Goal: Task Accomplishment & Management: Use online tool/utility

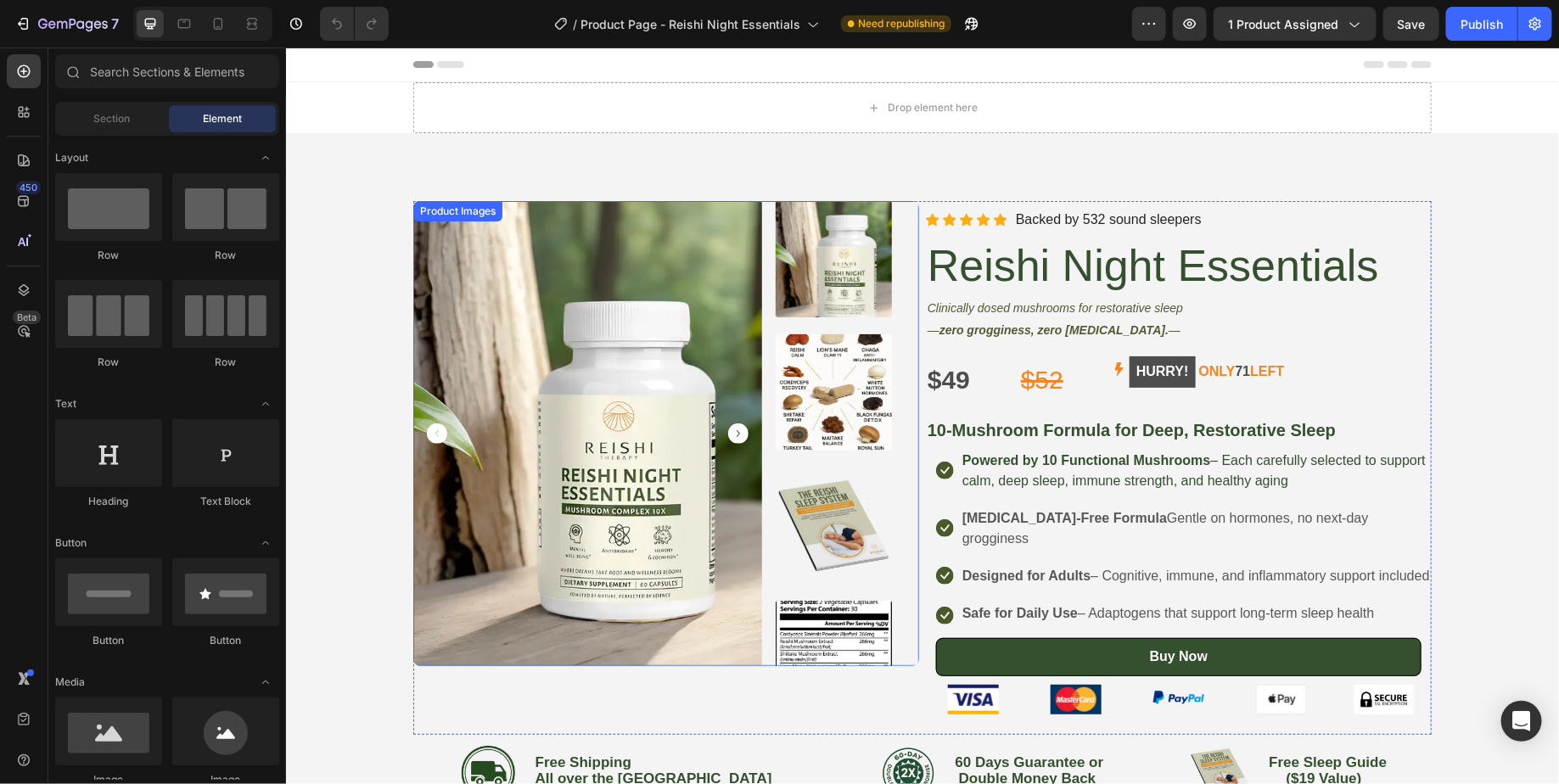
click at [459, 485] on img at bounding box center [586, 433] width 349 height 465
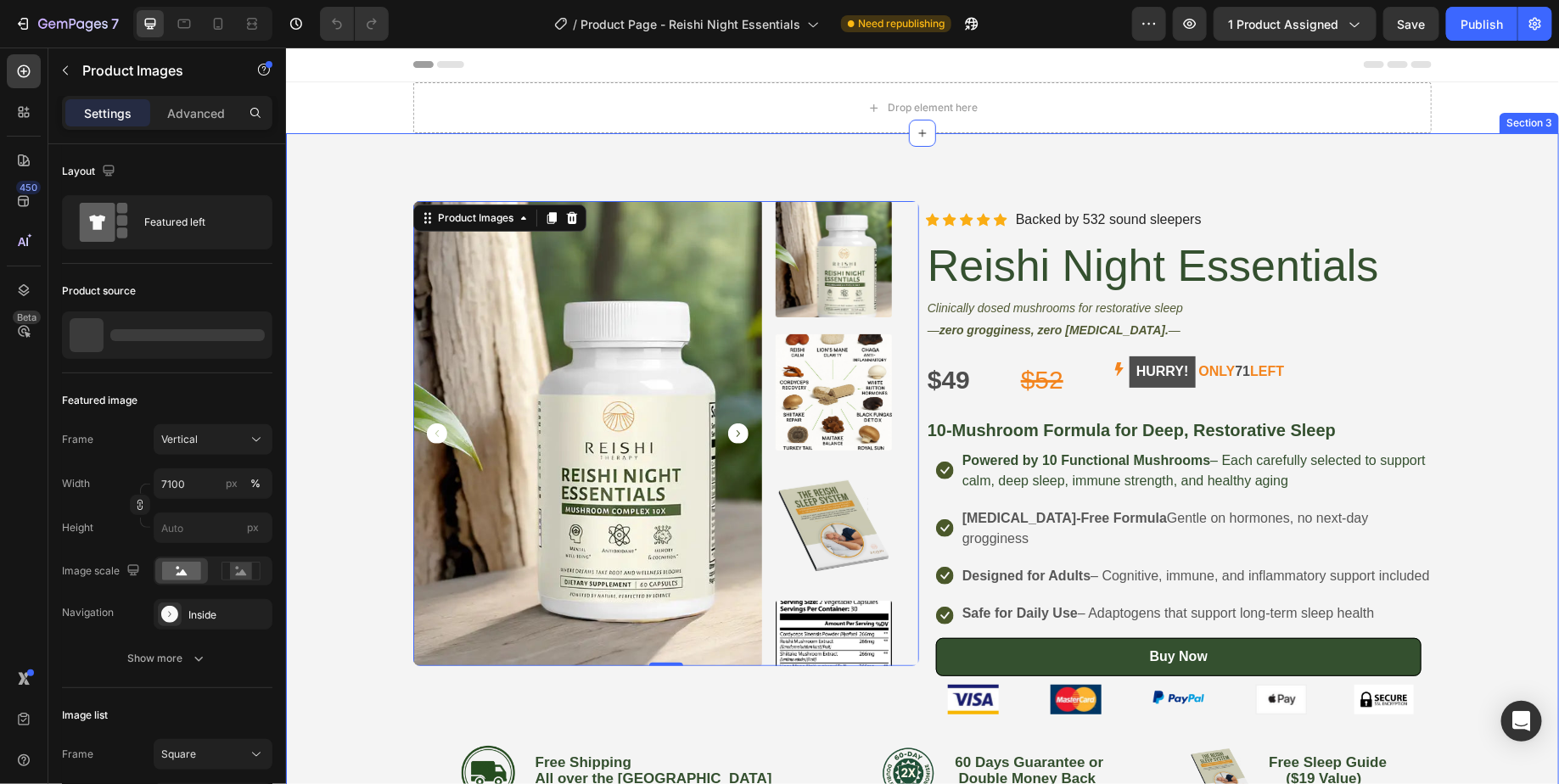
click at [360, 471] on div "Product Images 0 Icon Icon Icon Icon Icon Icon List Hoz Backed by 2654 sound sl…" at bounding box center [922, 526] width 1239 height 652
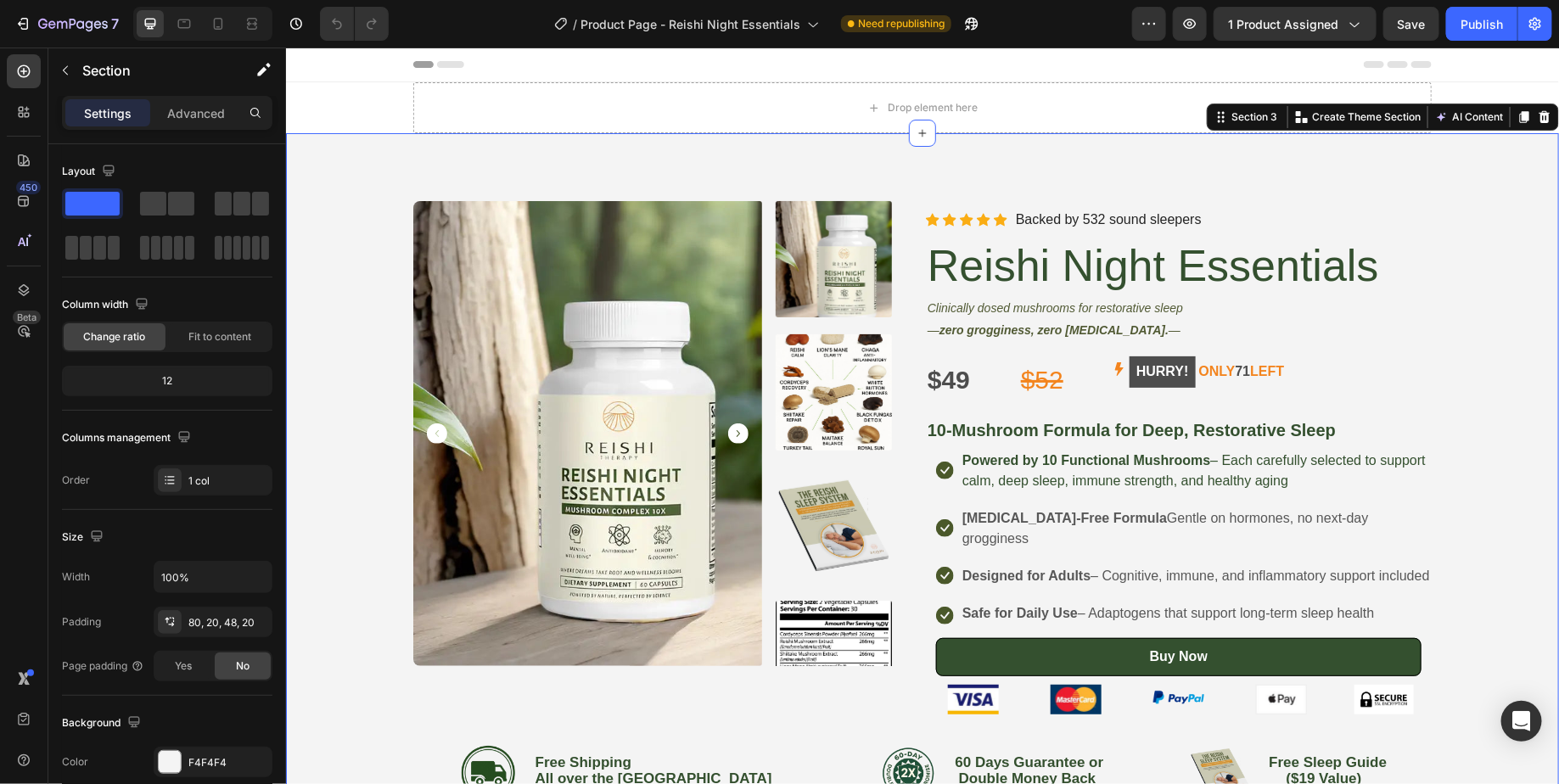
click at [360, 471] on div "Product Images Icon Icon Icon Icon Icon Icon List Hoz Backed by 2654 sound slee…" at bounding box center [922, 526] width 1239 height 652
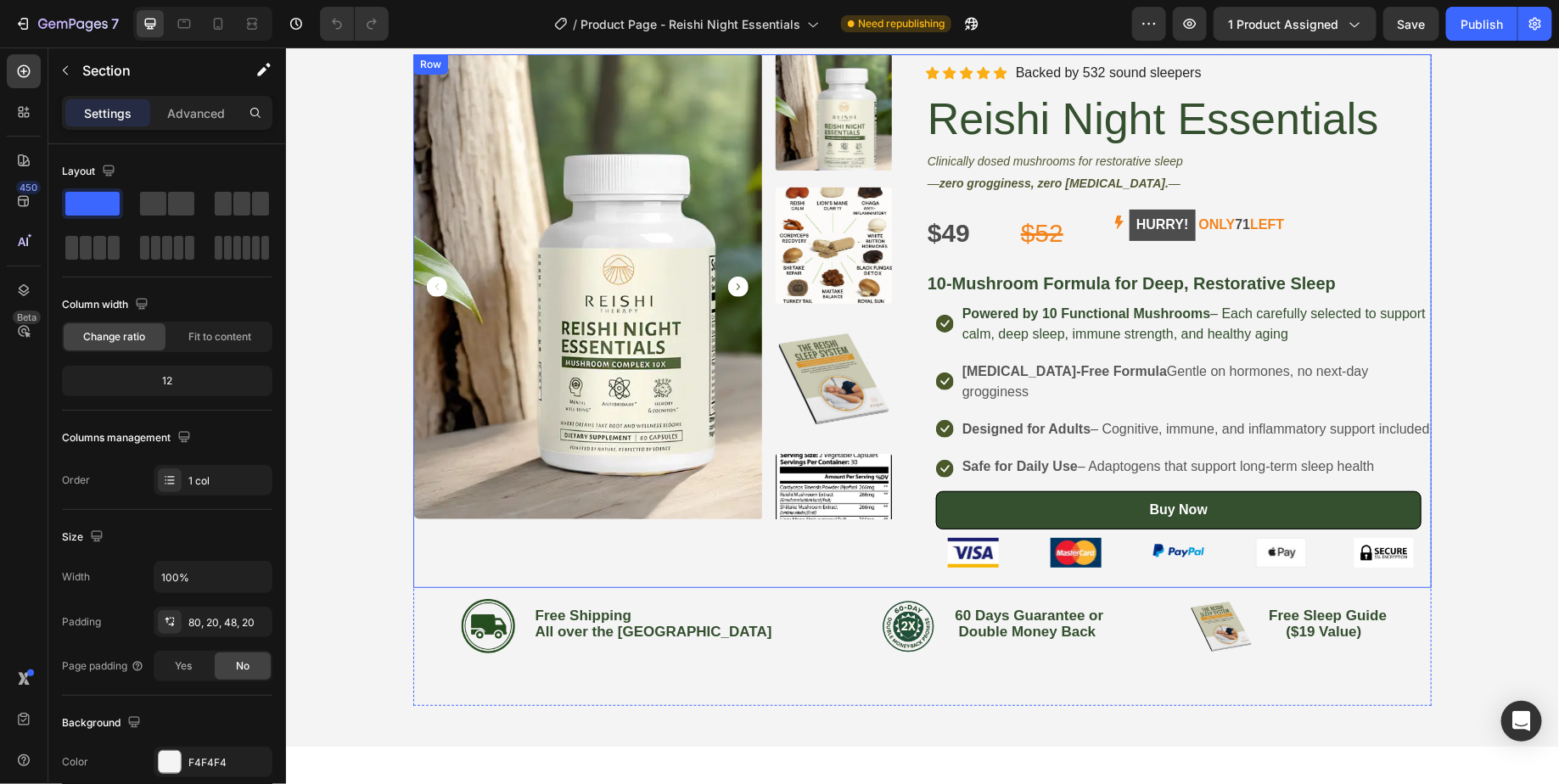
scroll to position [162, 0]
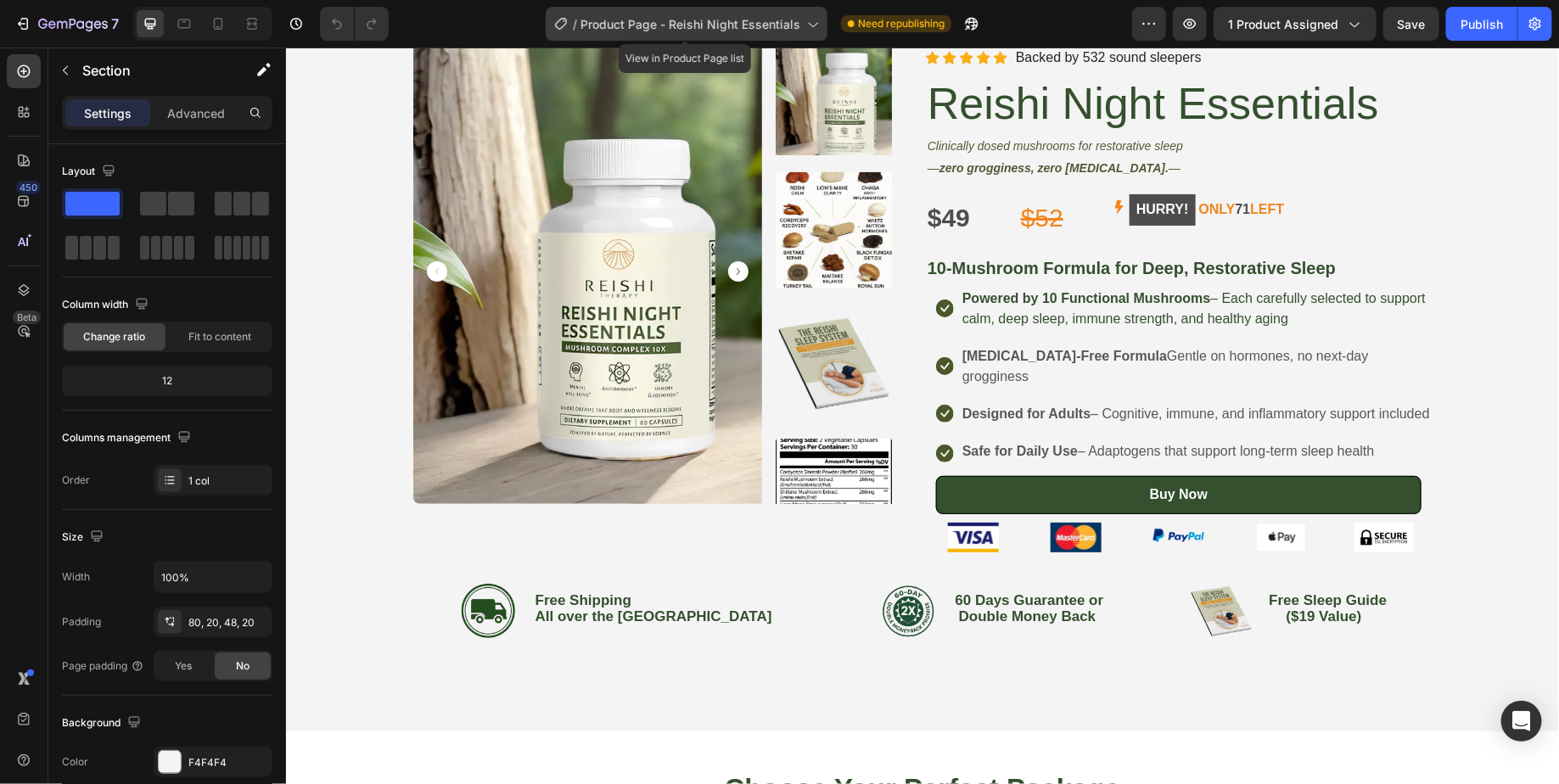
click at [654, 20] on span "Product Page - Reishi Night Essentials" at bounding box center [690, 25] width 220 height 18
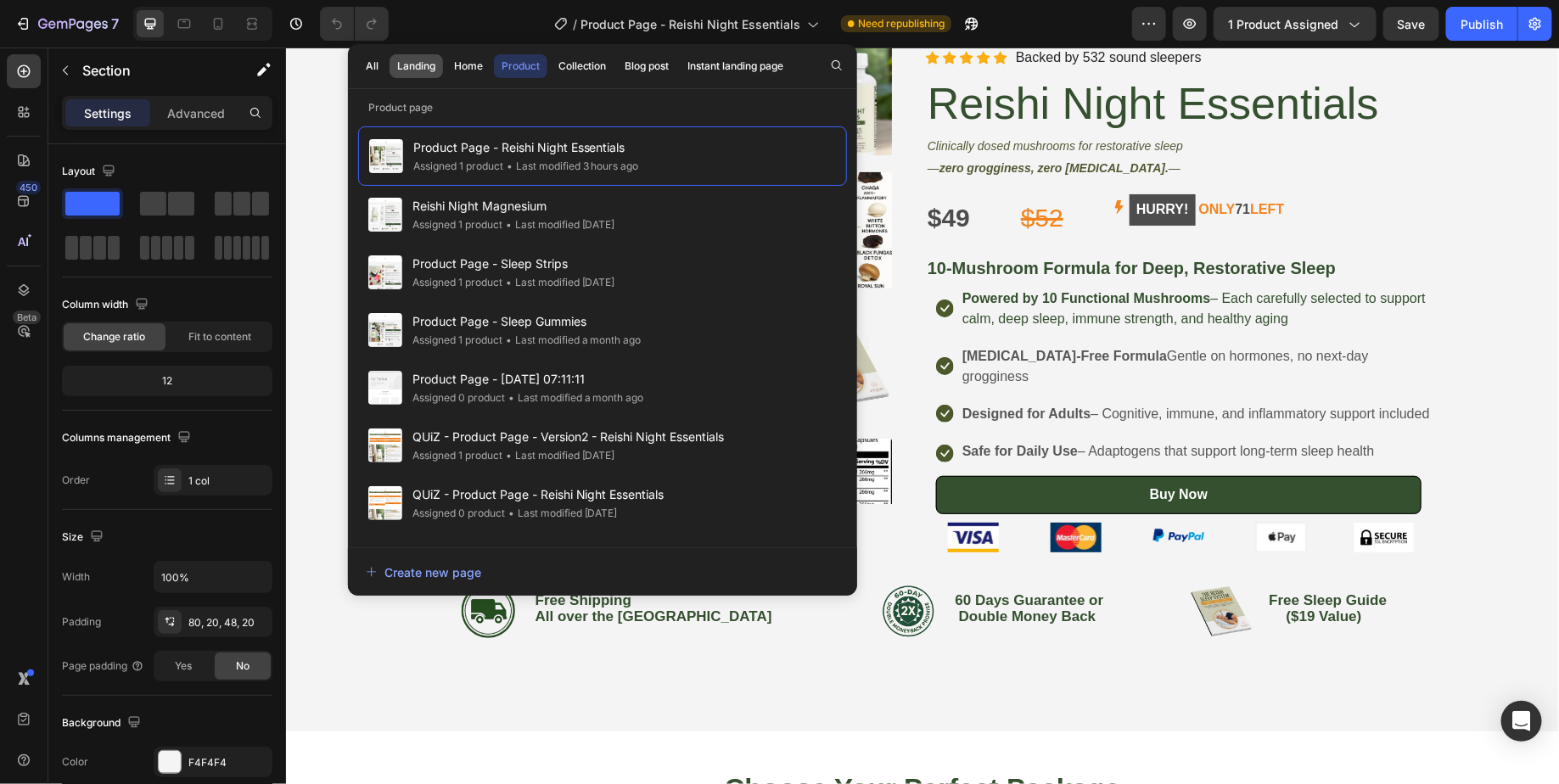
click at [410, 64] on div "Landing" at bounding box center [416, 67] width 38 height 16
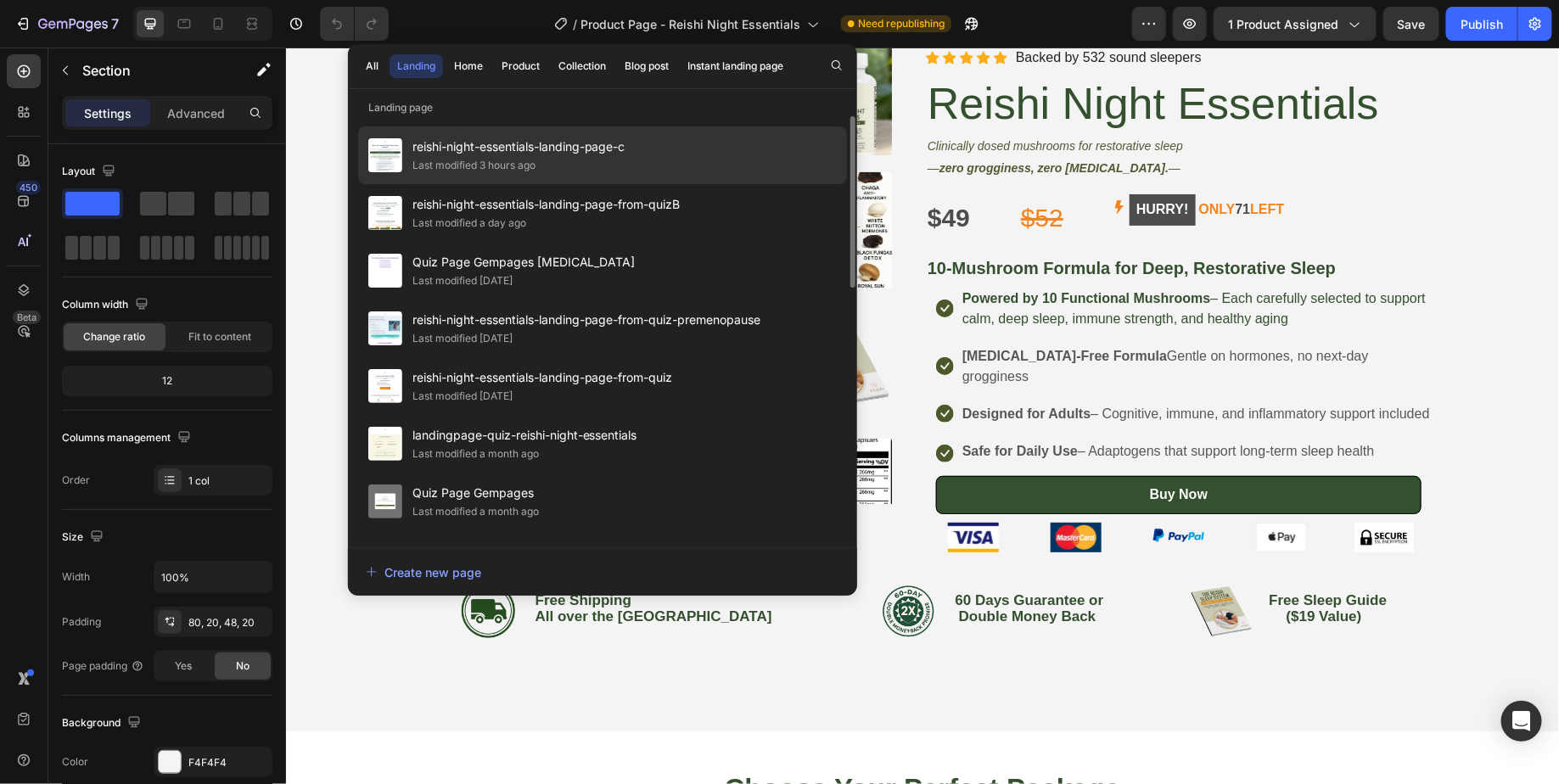
click at [578, 147] on span "reishi-night-essentials-landing-page-c" at bounding box center [518, 146] width 213 height 21
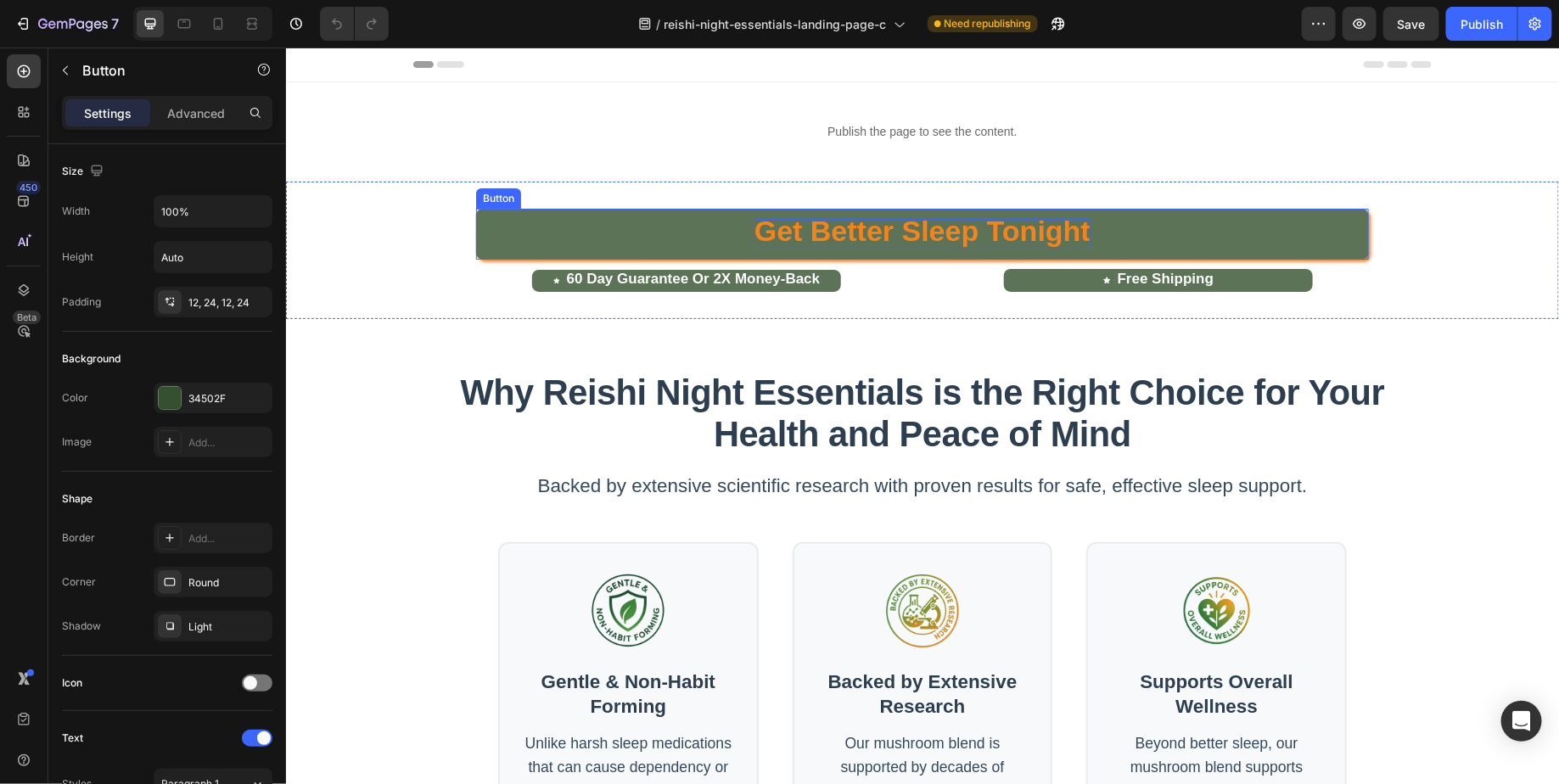
click at [930, 241] on strong "Get Better Sleep Tonight" at bounding box center [922, 230] width 336 height 32
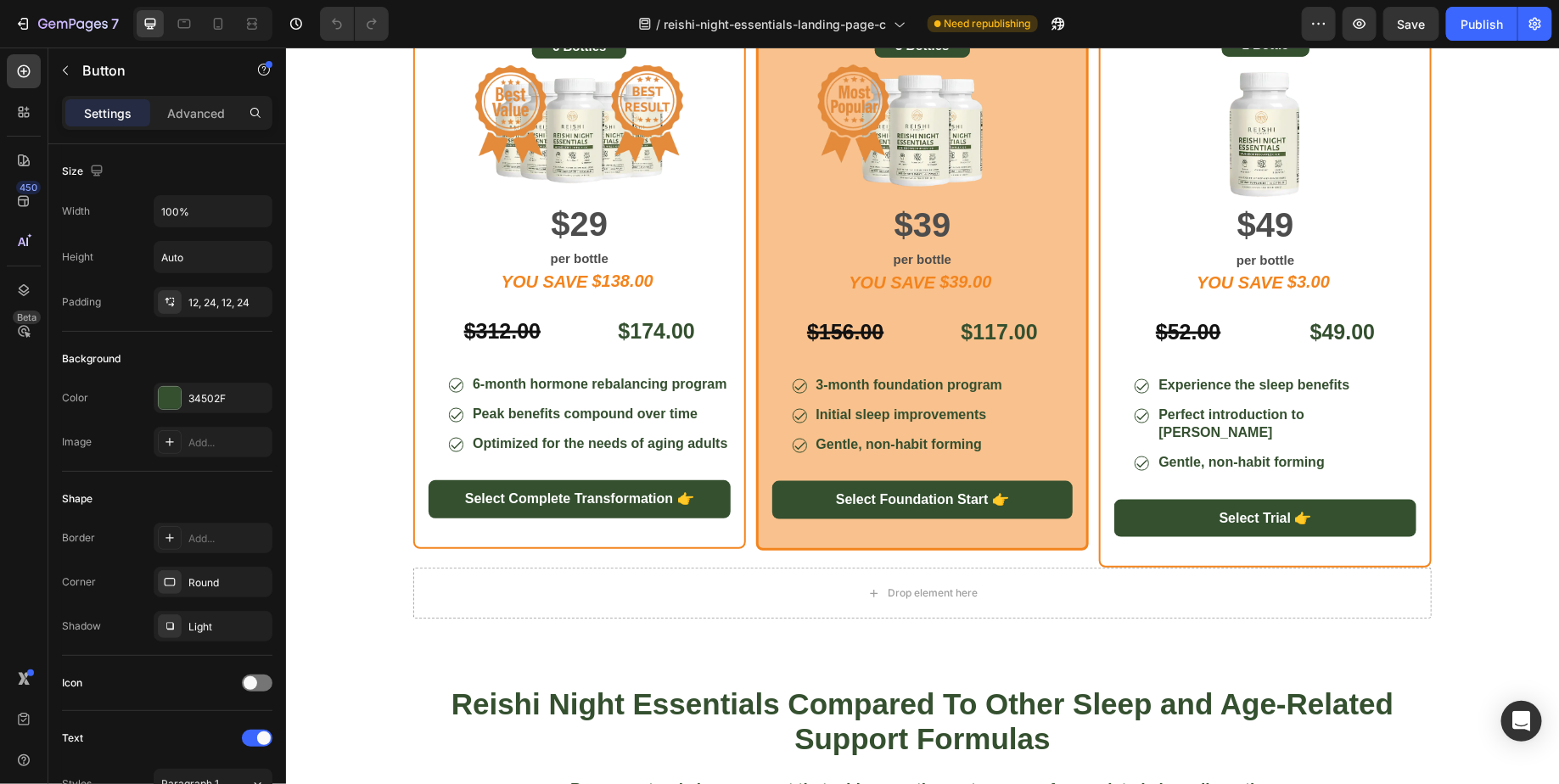
scroll to position [4180, 0]
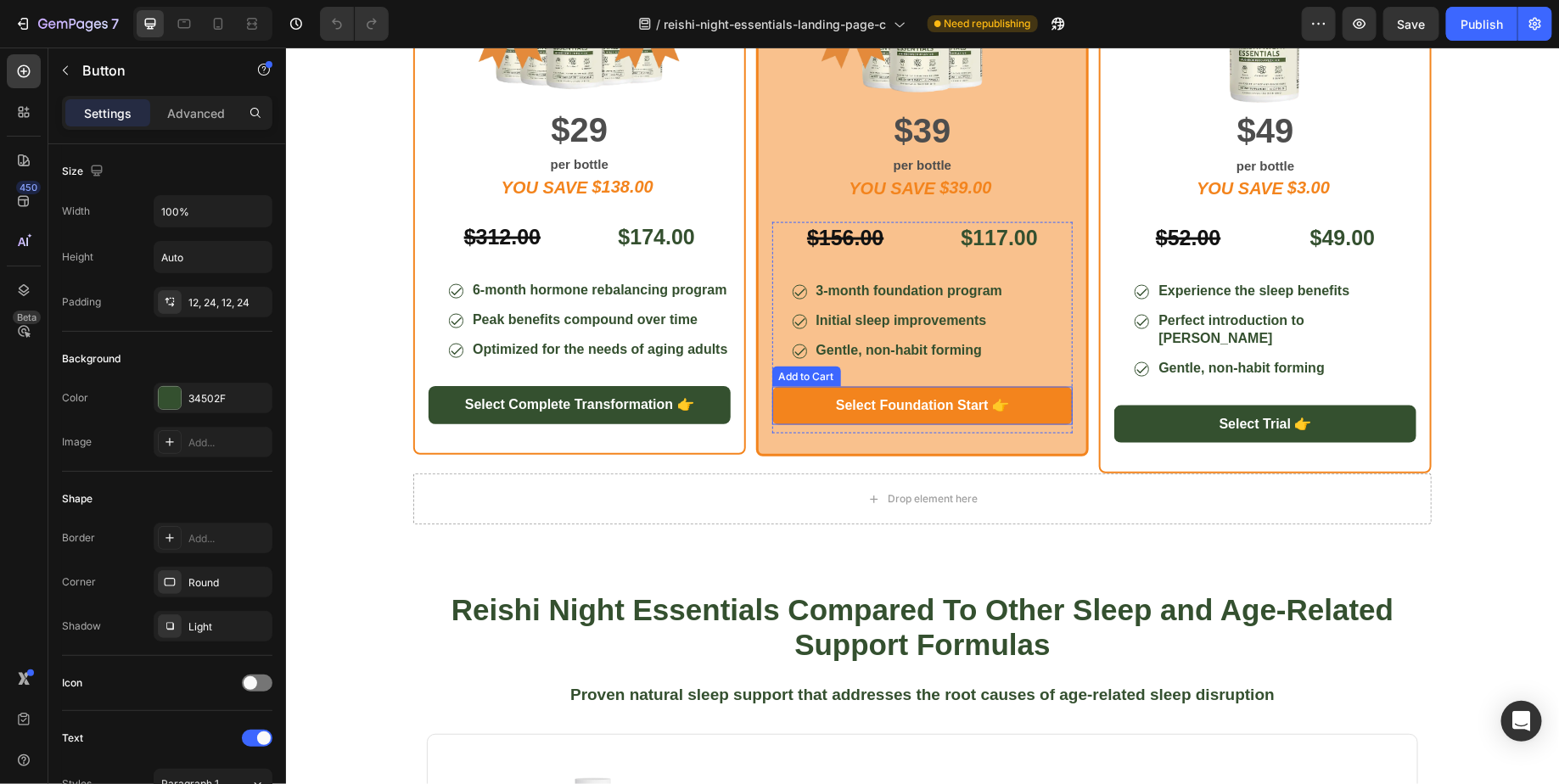
click at [1050, 402] on button "Select Foundation Start 👉" at bounding box center [922, 404] width 301 height 38
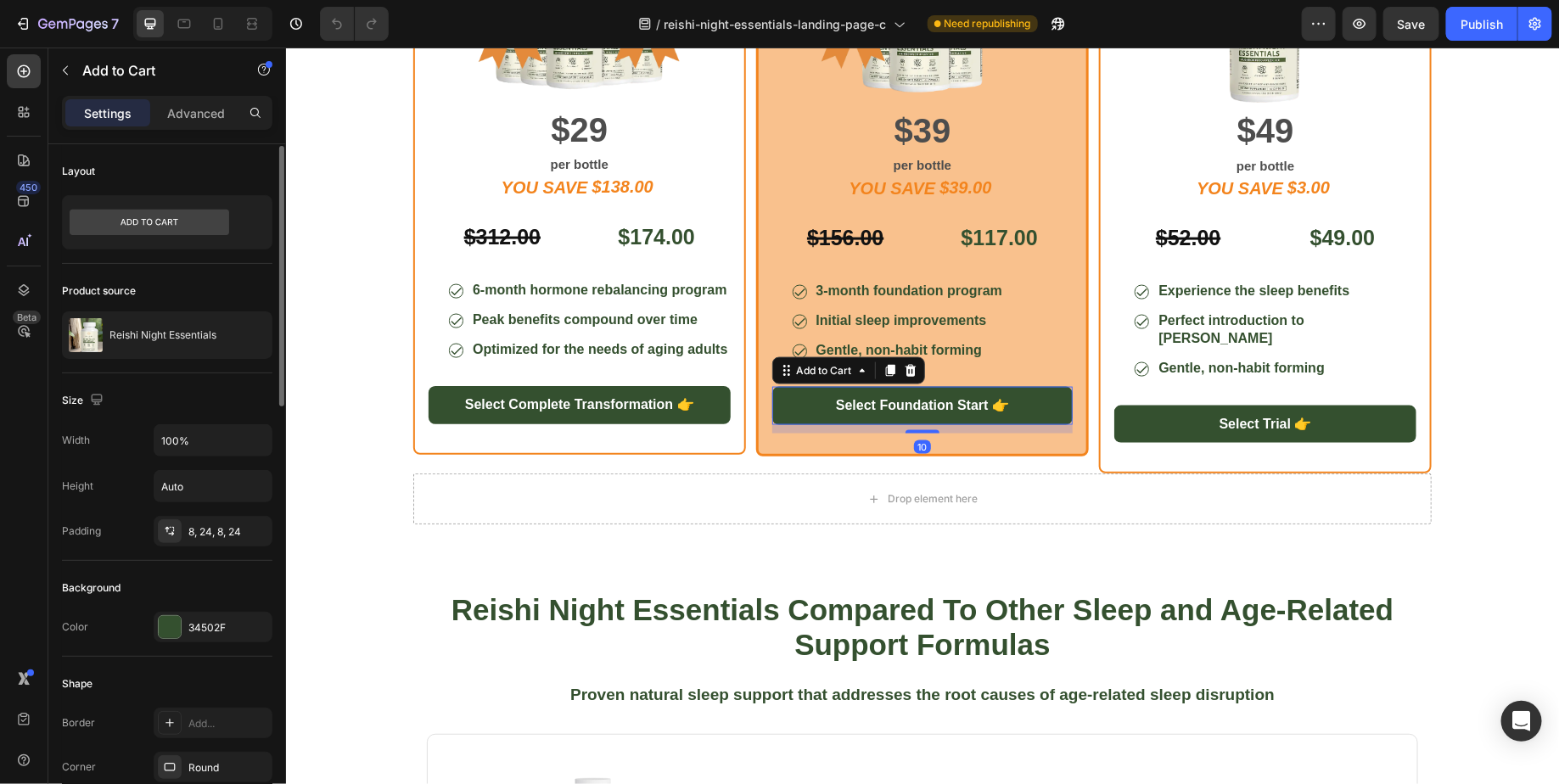
scroll to position [1124, 0]
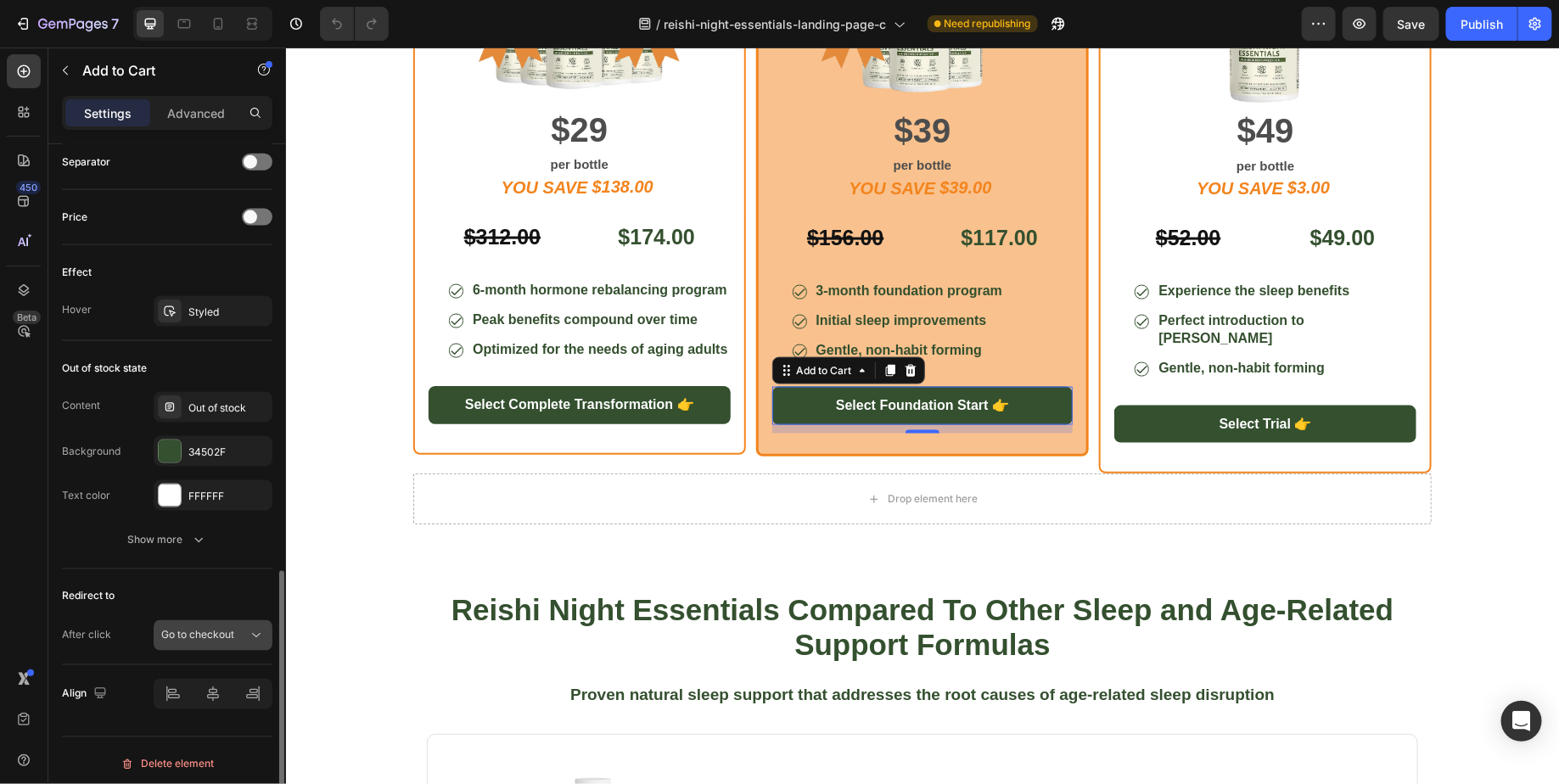
click at [225, 629] on span "Go to checkout" at bounding box center [197, 635] width 73 height 13
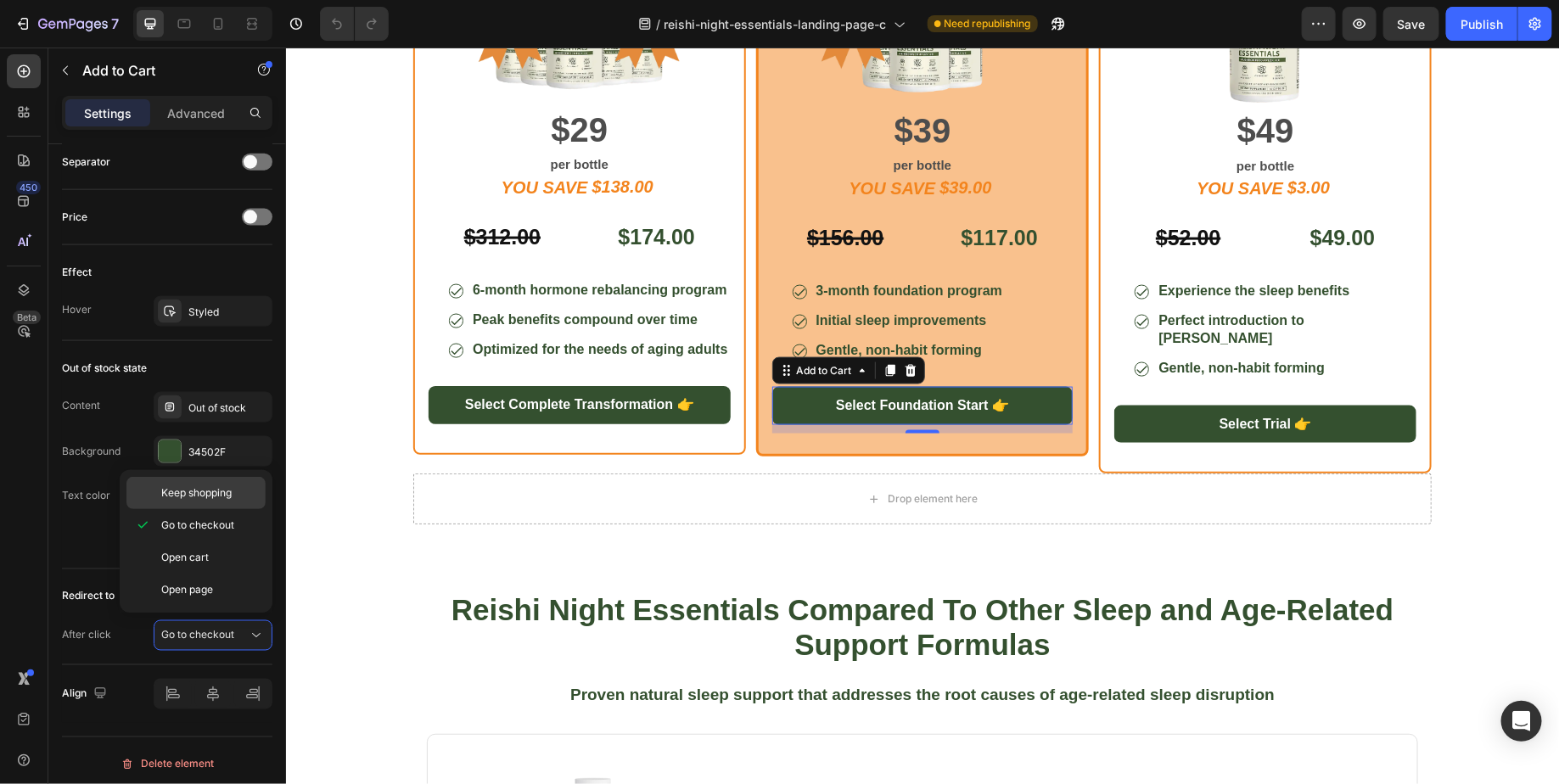
click at [225, 496] on span "Keep shopping" at bounding box center [196, 493] width 71 height 16
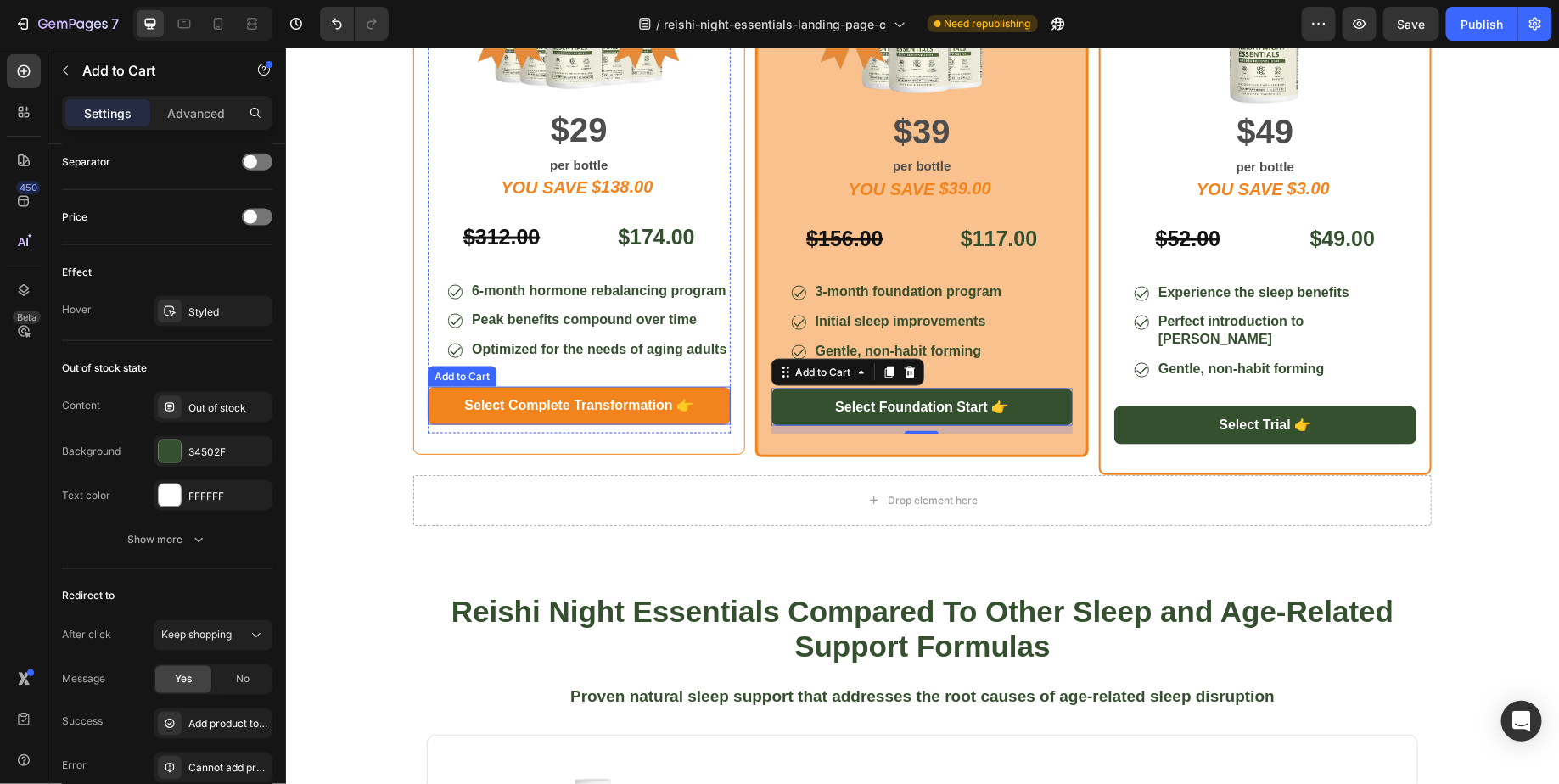
click at [705, 406] on button "Select Complete Transformation 👉" at bounding box center [578, 404] width 303 height 38
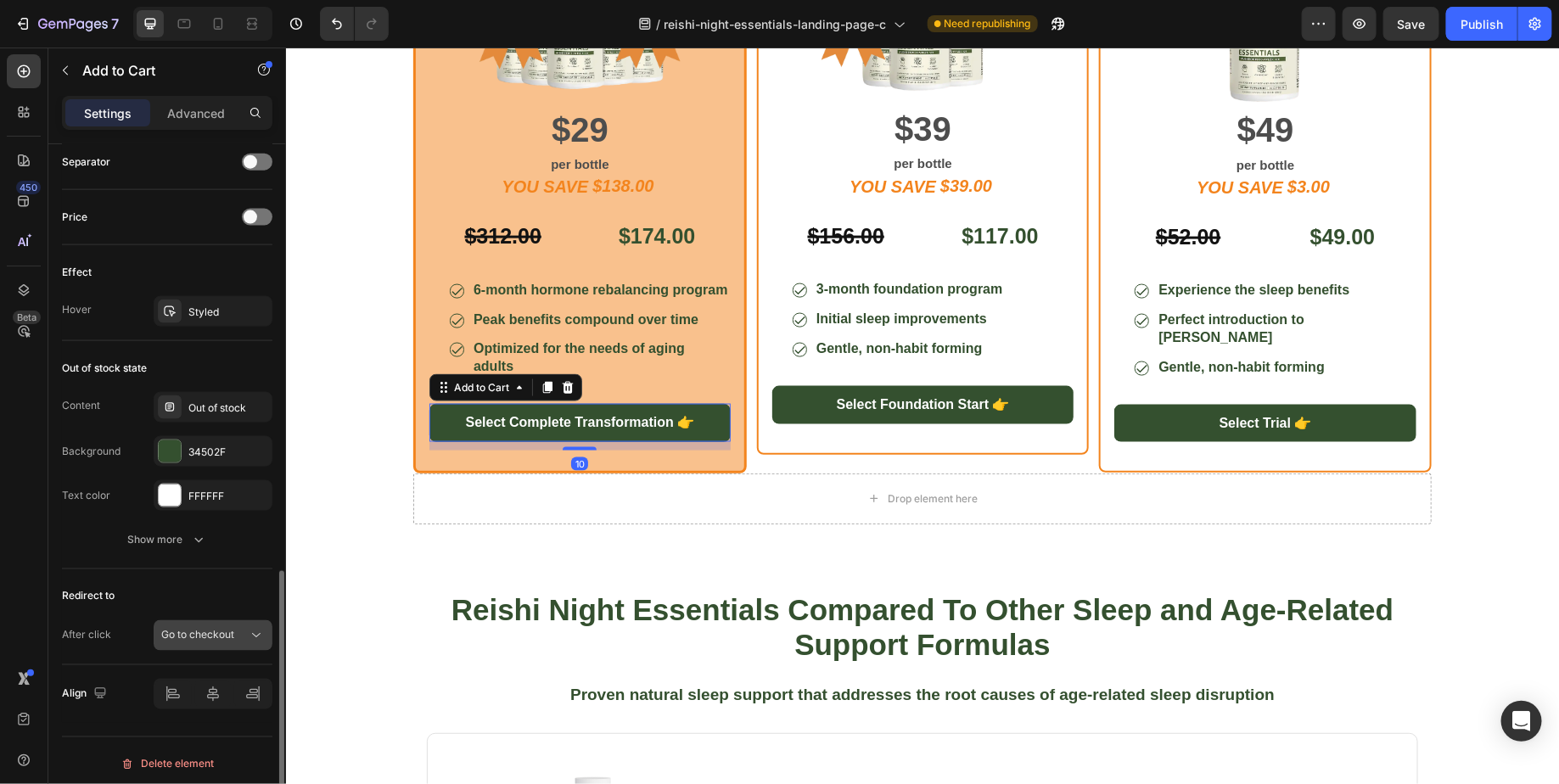
click at [215, 633] on span "Go to checkout" at bounding box center [197, 635] width 73 height 13
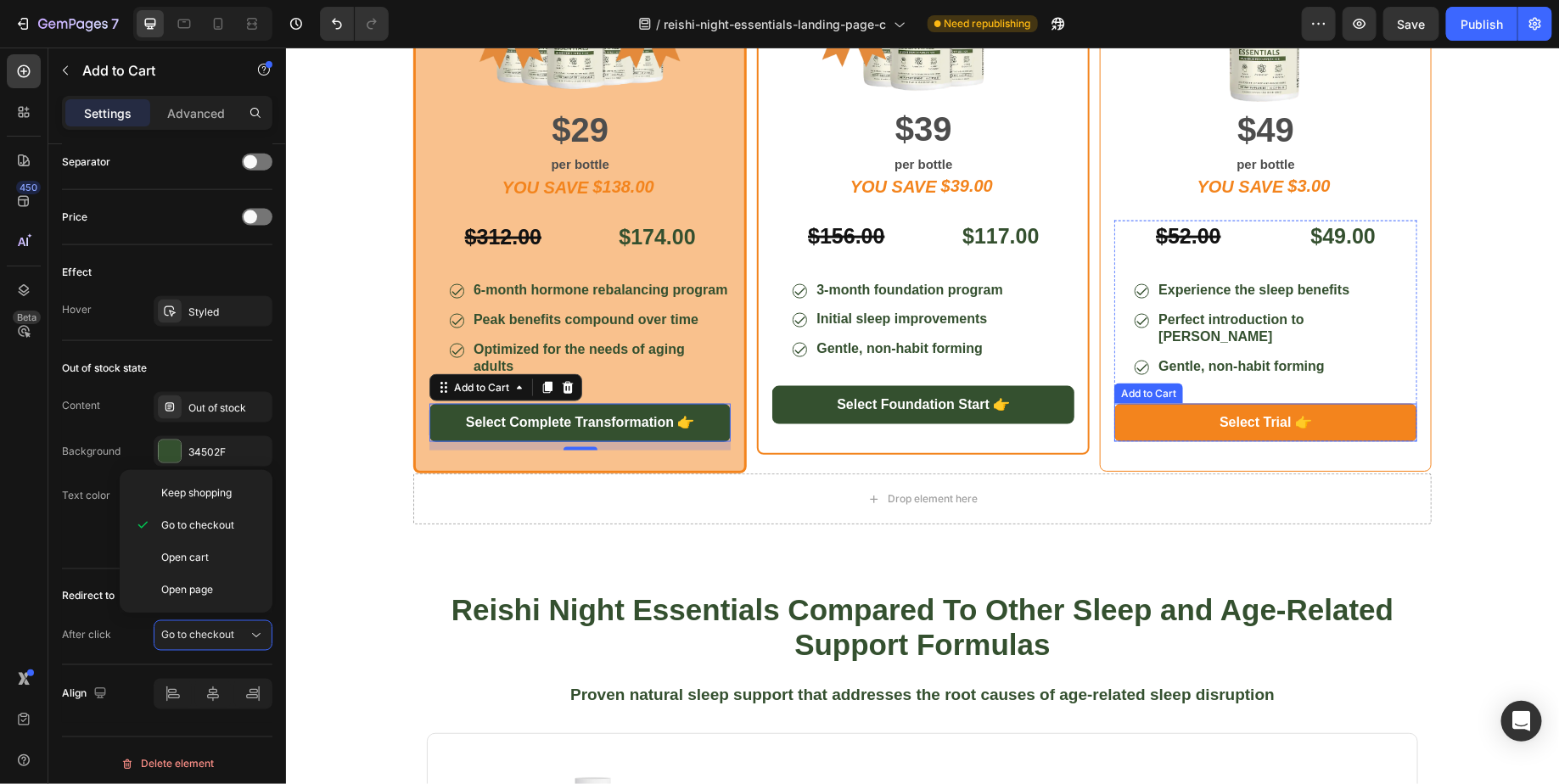
click at [1130, 410] on button "Select Trial 👉" at bounding box center [1264, 422] width 303 height 38
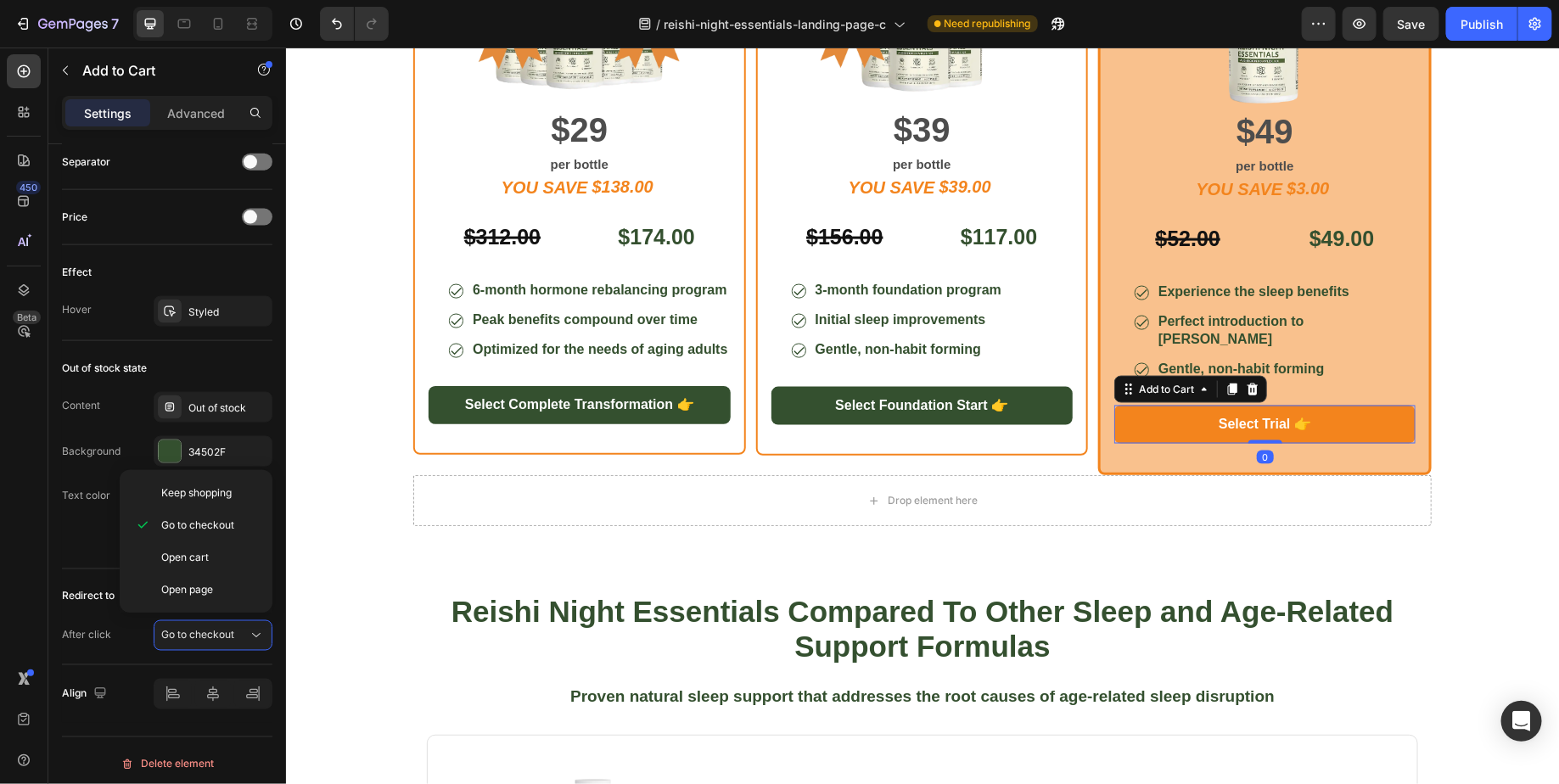
scroll to position [1123, 0]
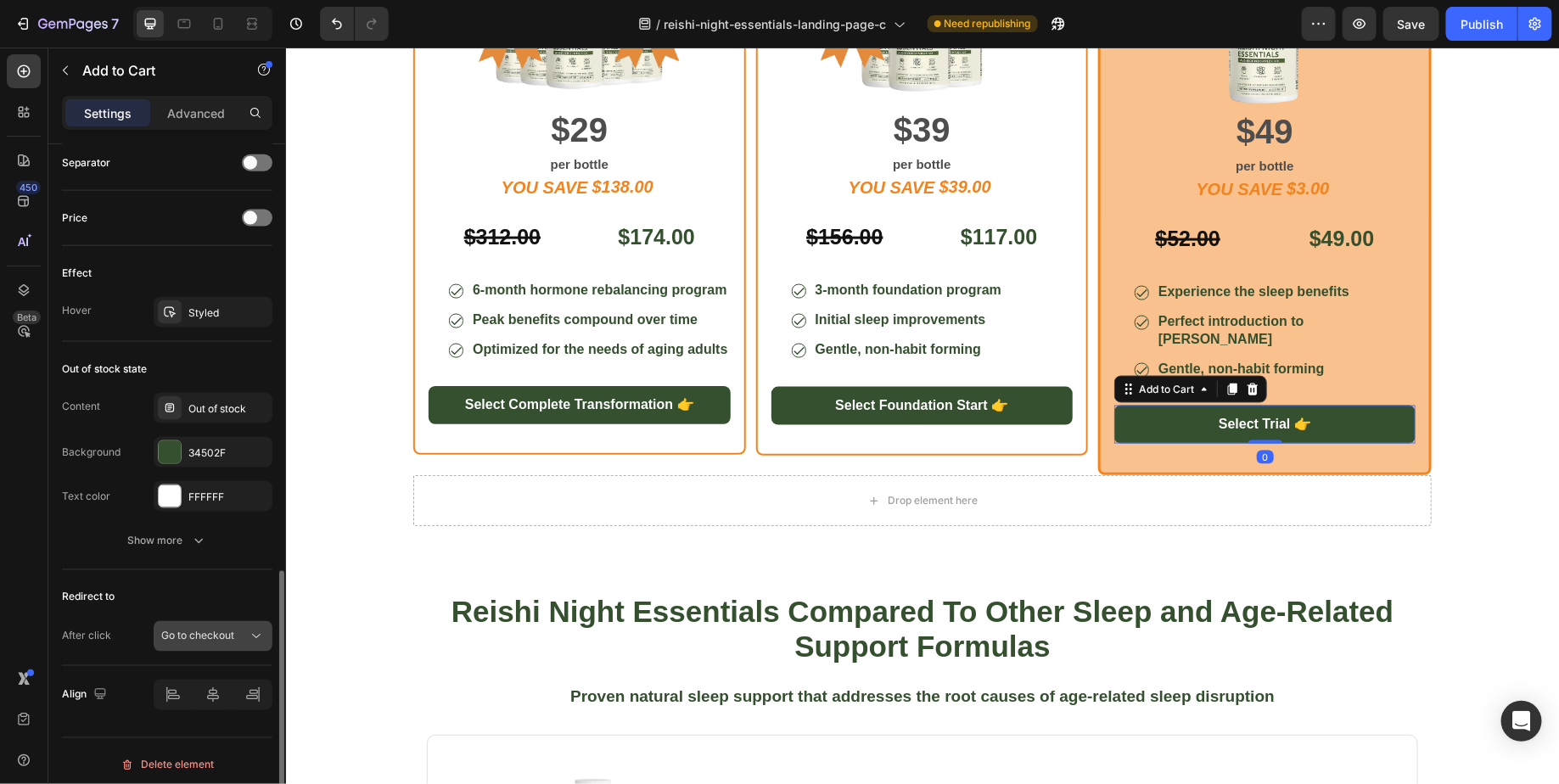
click at [255, 634] on icon at bounding box center [255, 636] width 17 height 17
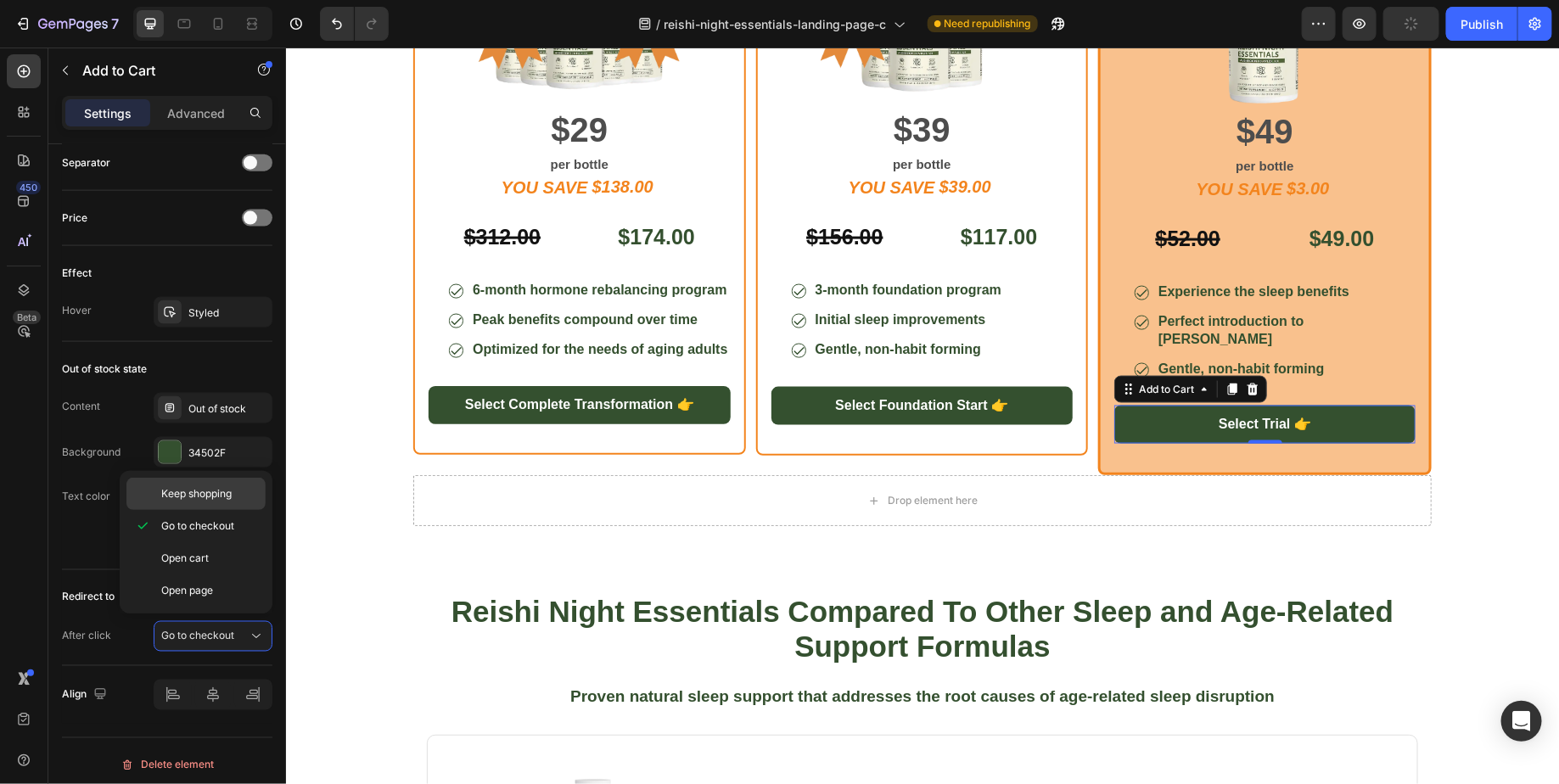
click at [197, 501] on div "Keep shopping" at bounding box center [196, 494] width 139 height 32
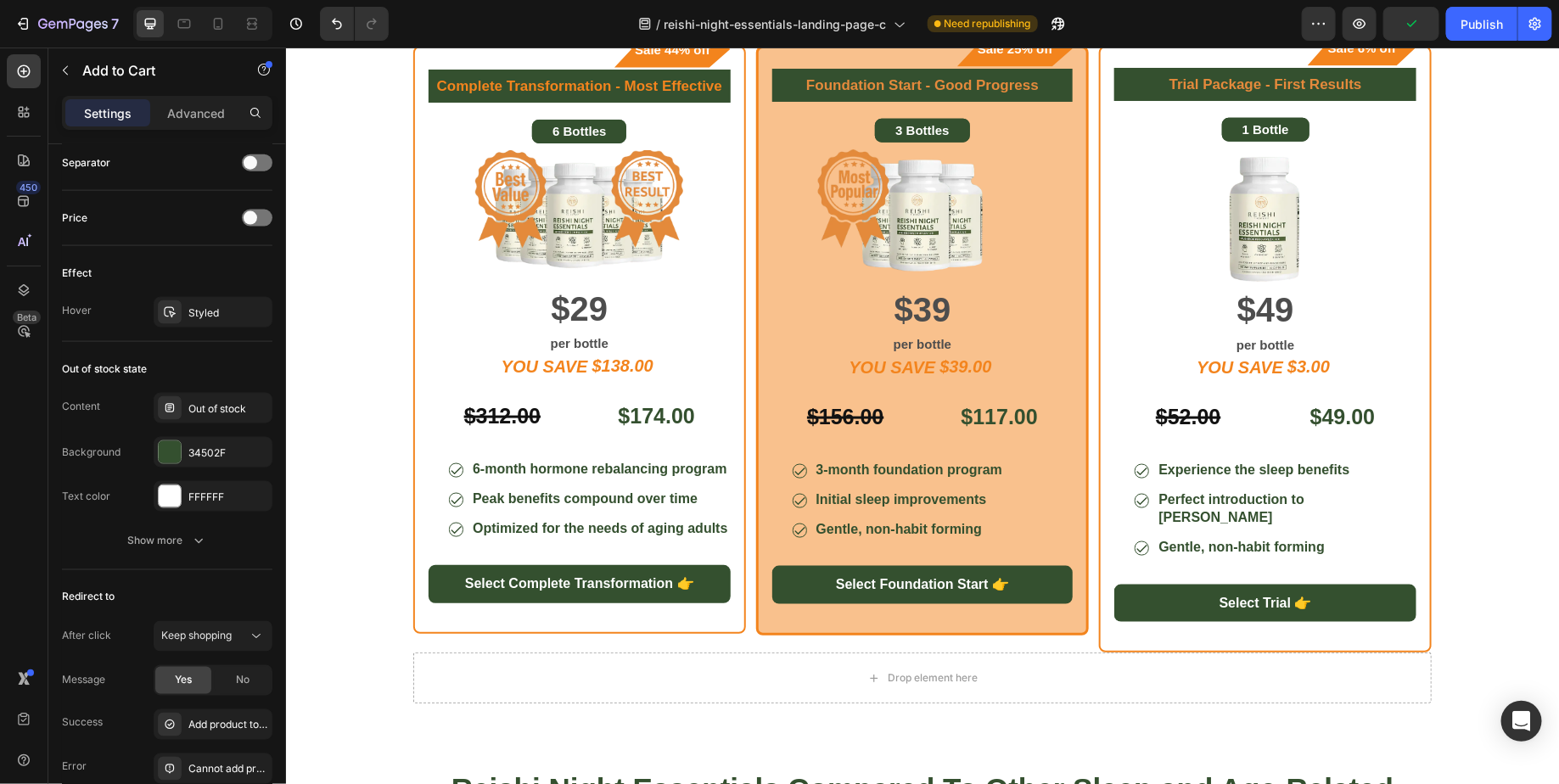
scroll to position [3983, 0]
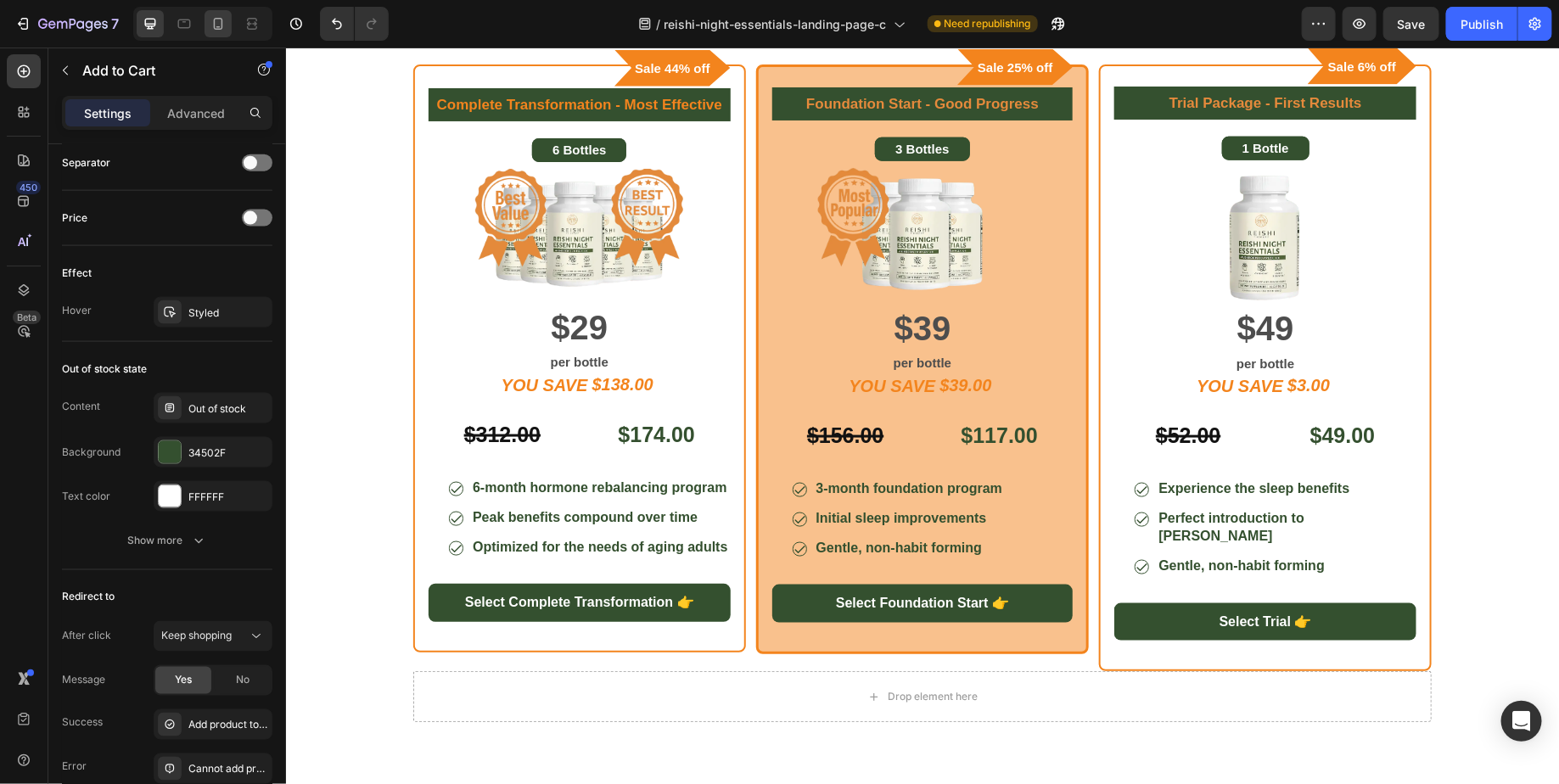
click at [220, 33] on div at bounding box center [218, 24] width 27 height 27
type input "12"
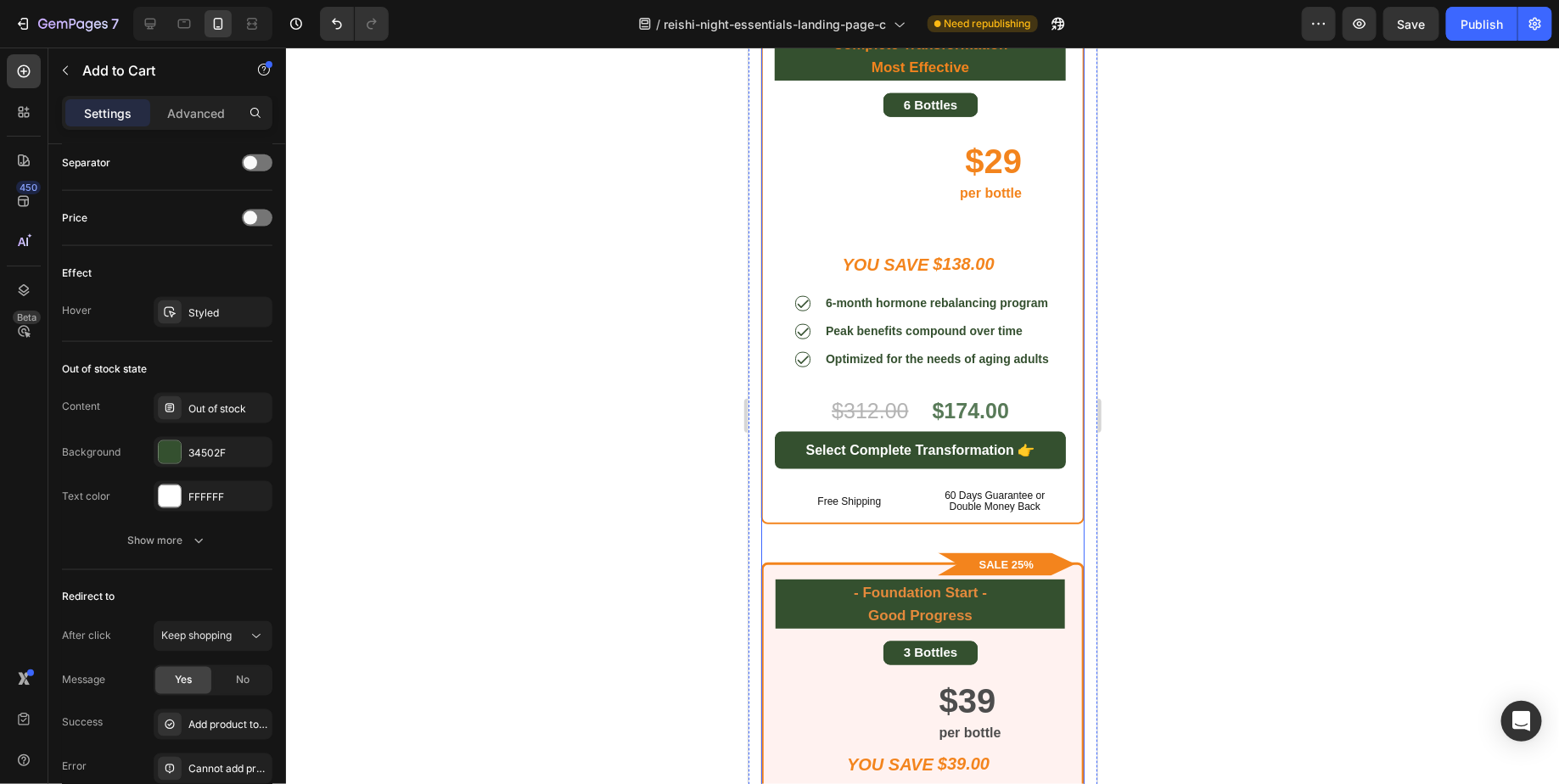
scroll to position [3940, 0]
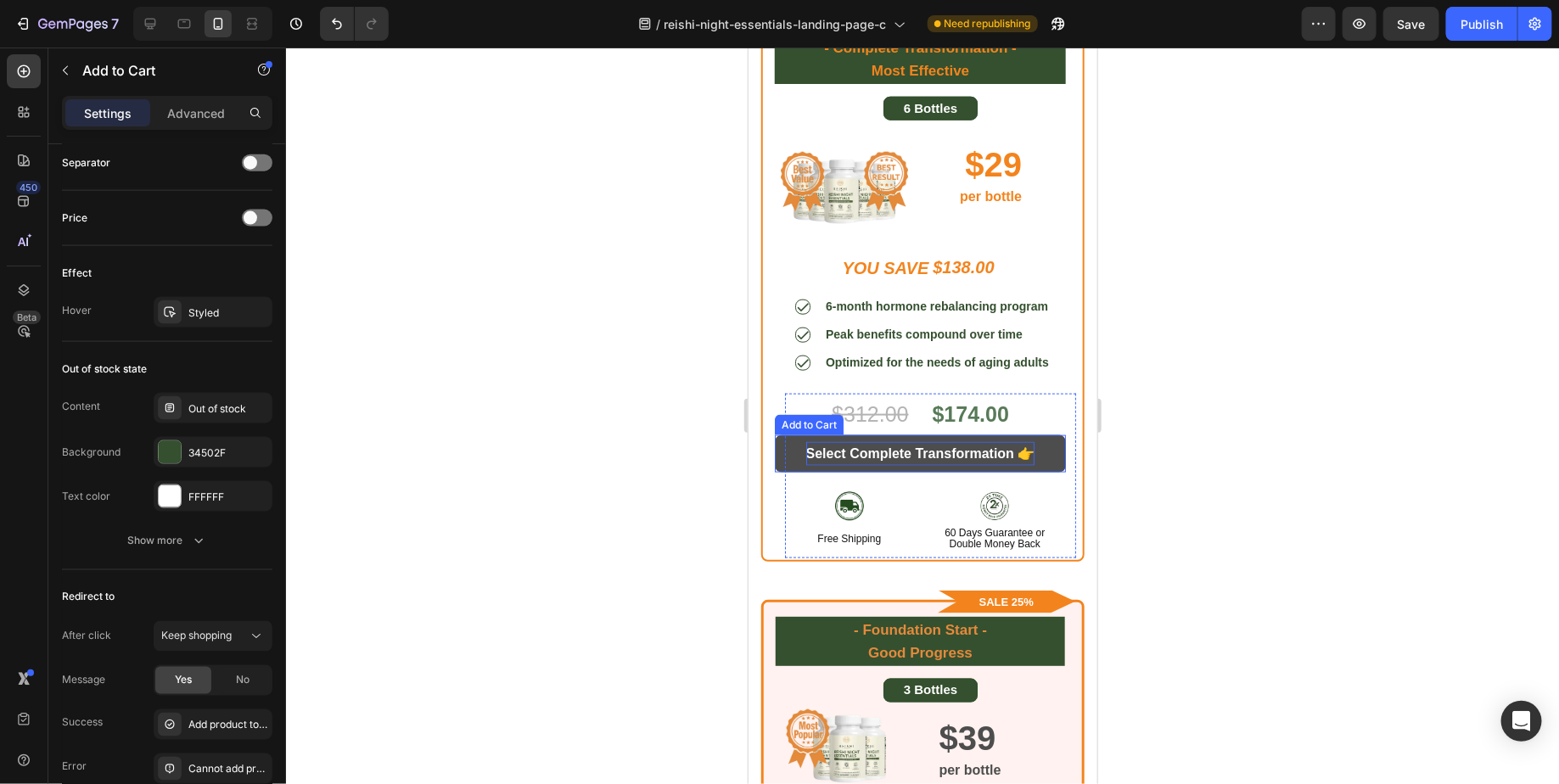
click at [967, 447] on div "Select Complete Transformation 👉" at bounding box center [919, 453] width 229 height 25
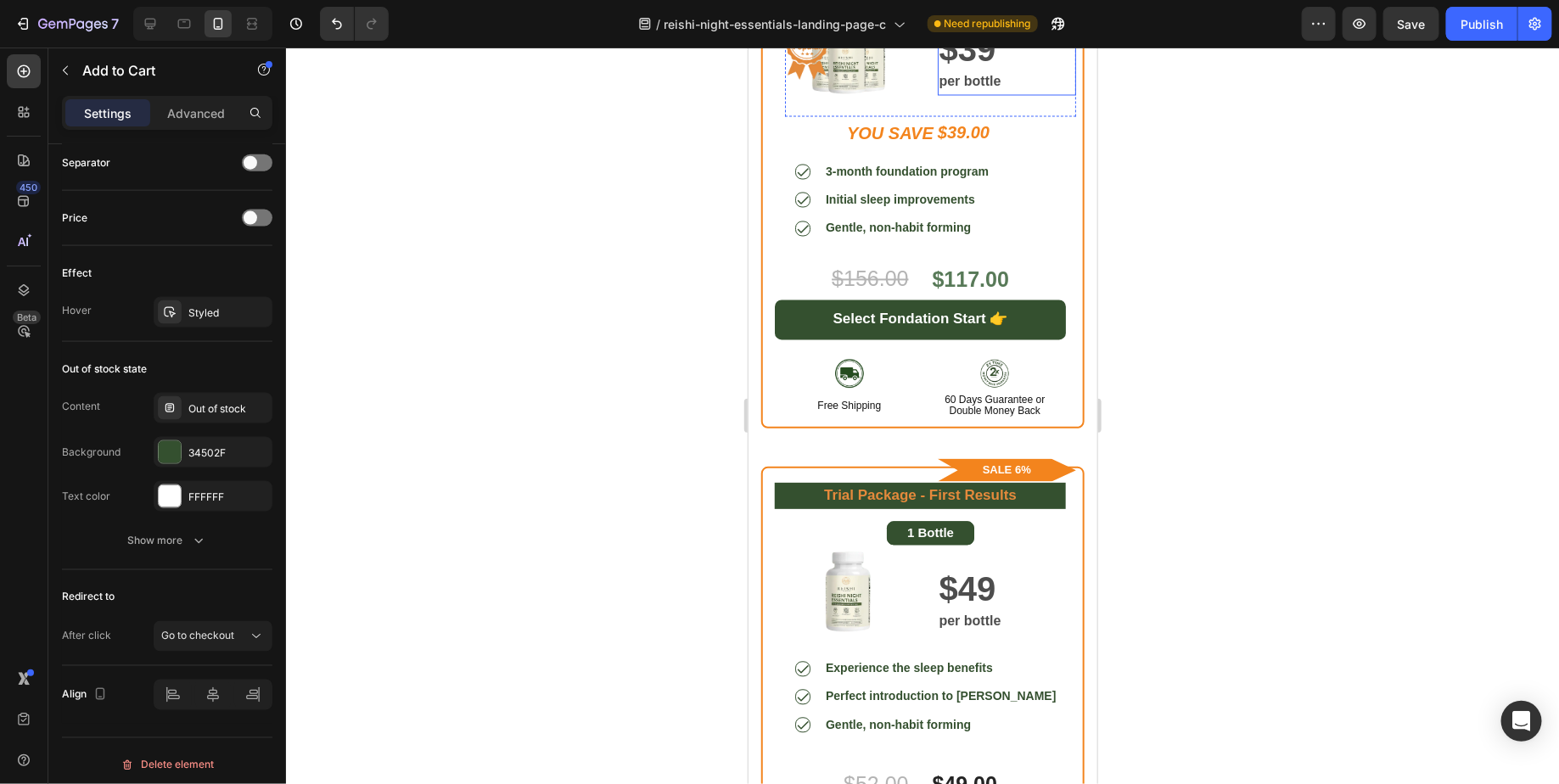
scroll to position [4628, 0]
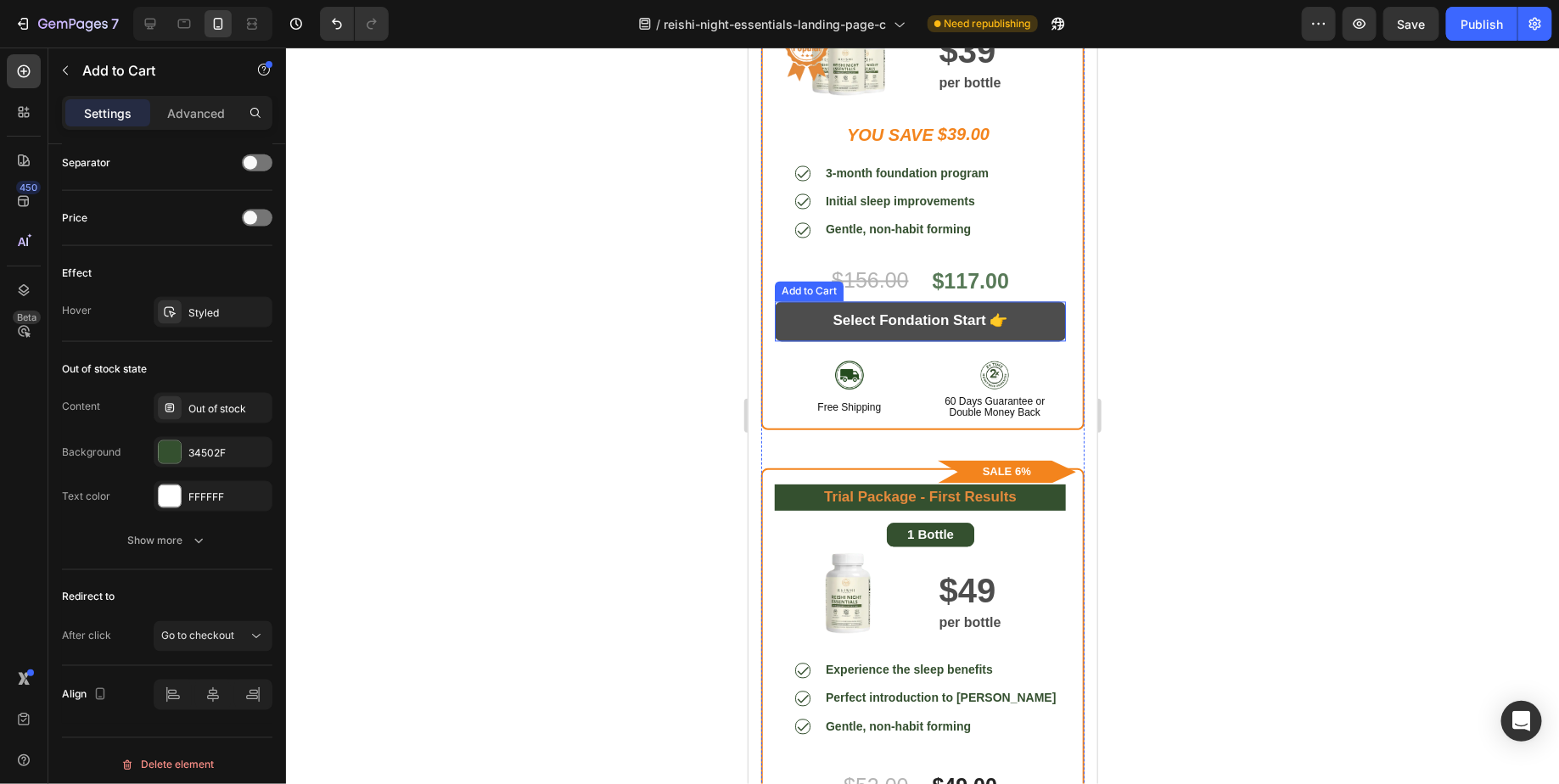
click at [1043, 316] on button "Select Fondation Start 👉" at bounding box center [919, 321] width 292 height 40
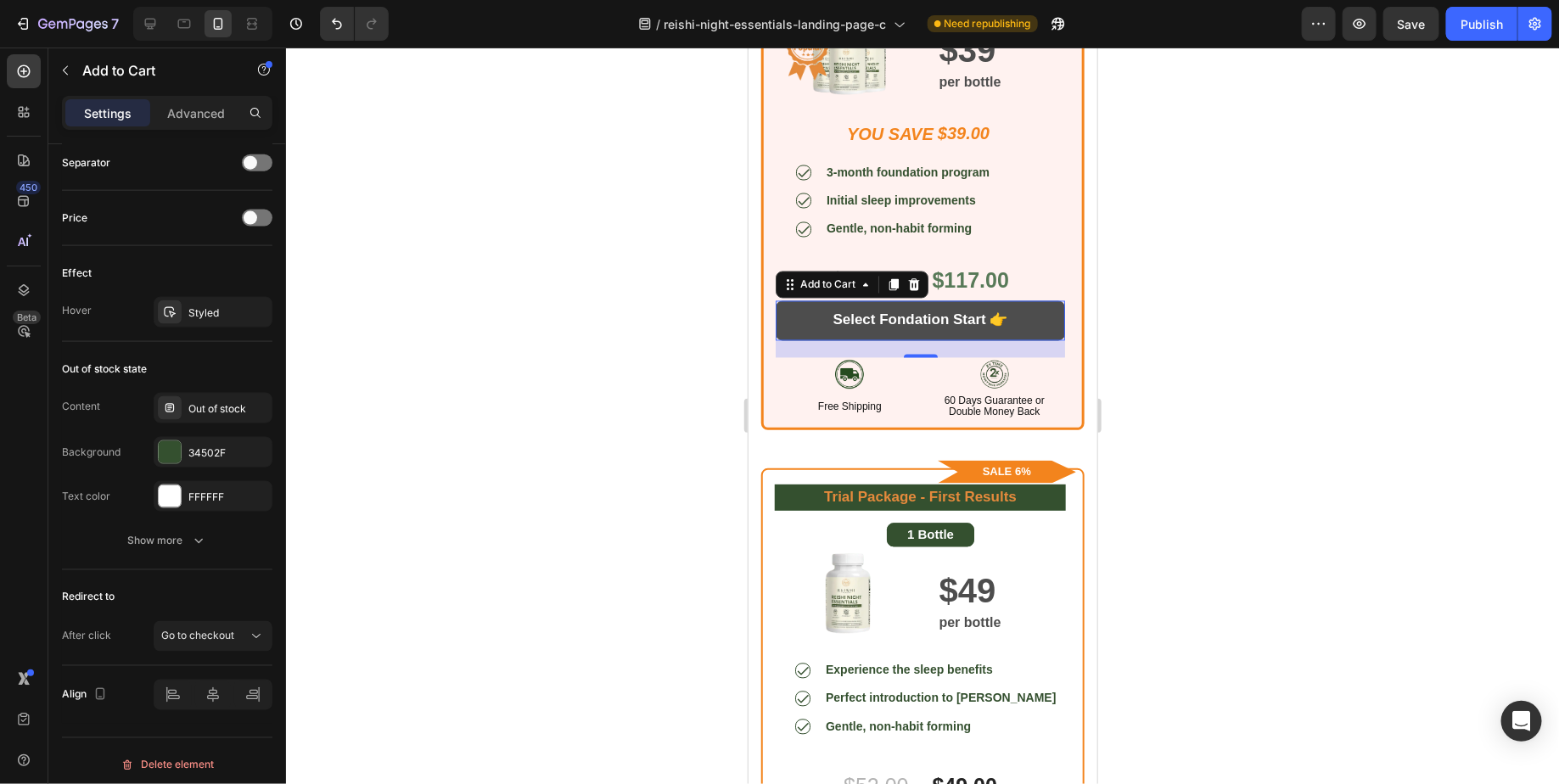
scroll to position [4627, 0]
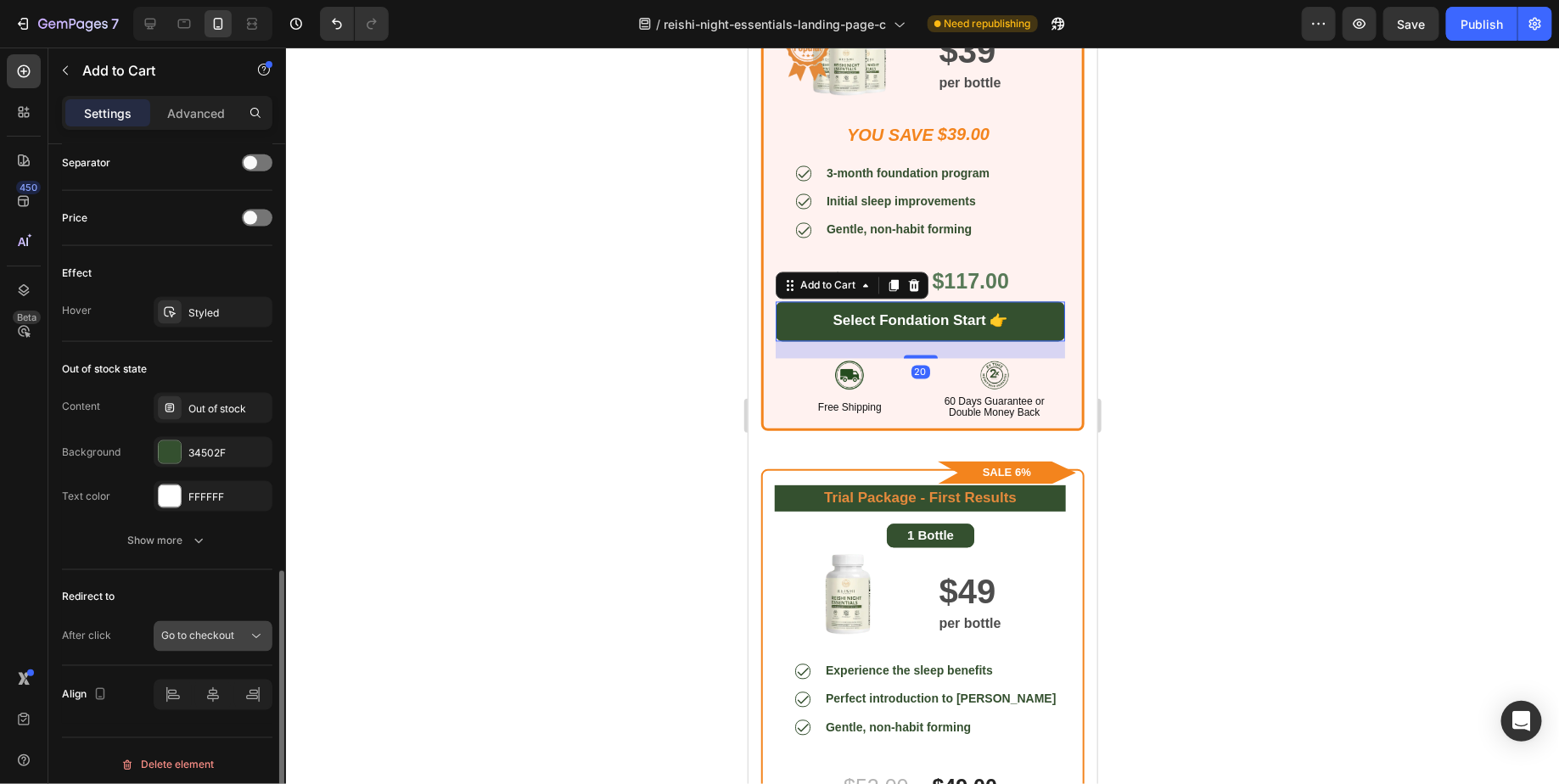
click at [221, 641] on button "Go to checkout" at bounding box center [212, 636] width 119 height 30
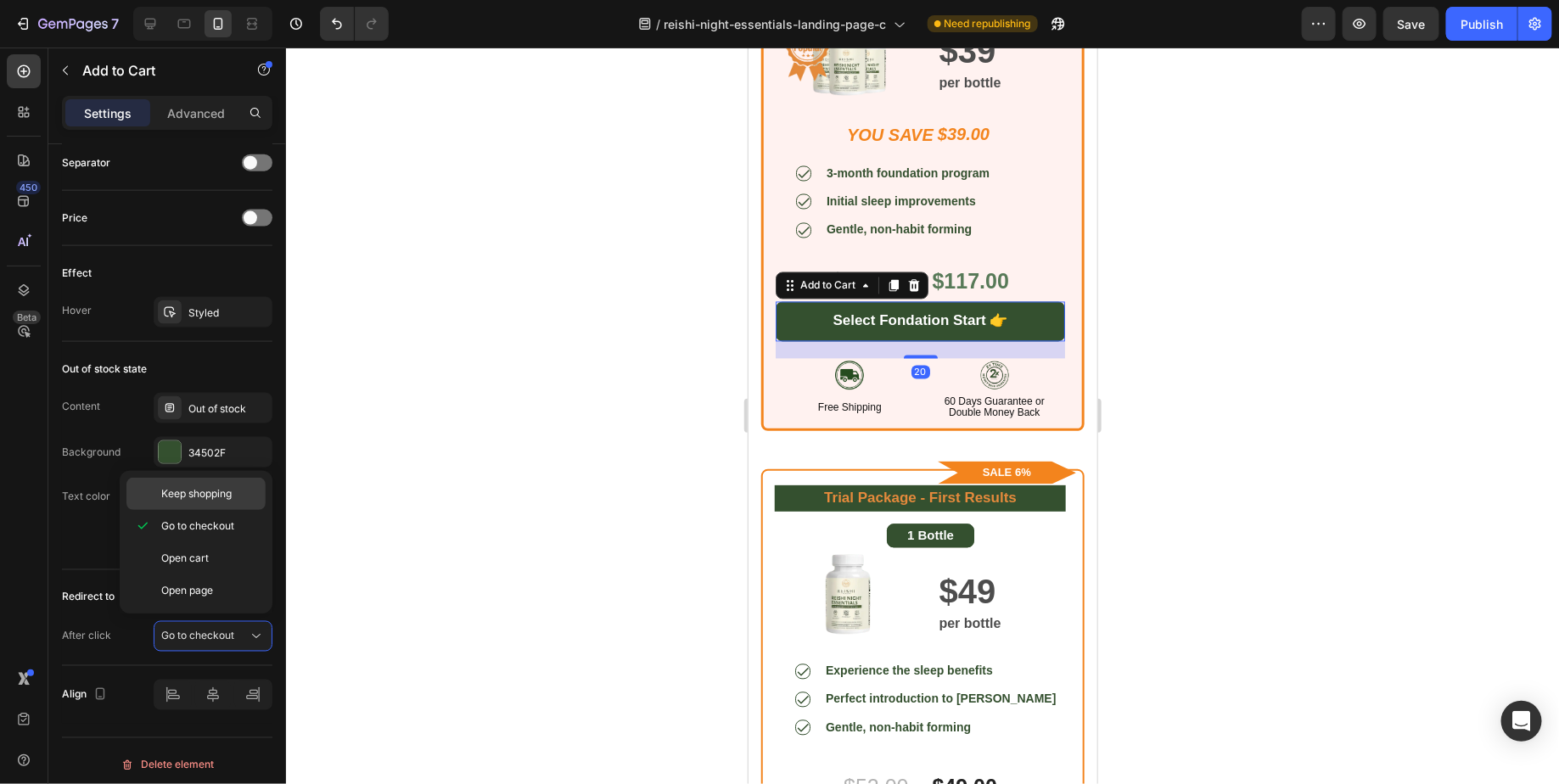
click at [199, 502] on div "Keep shopping" at bounding box center [196, 494] width 139 height 32
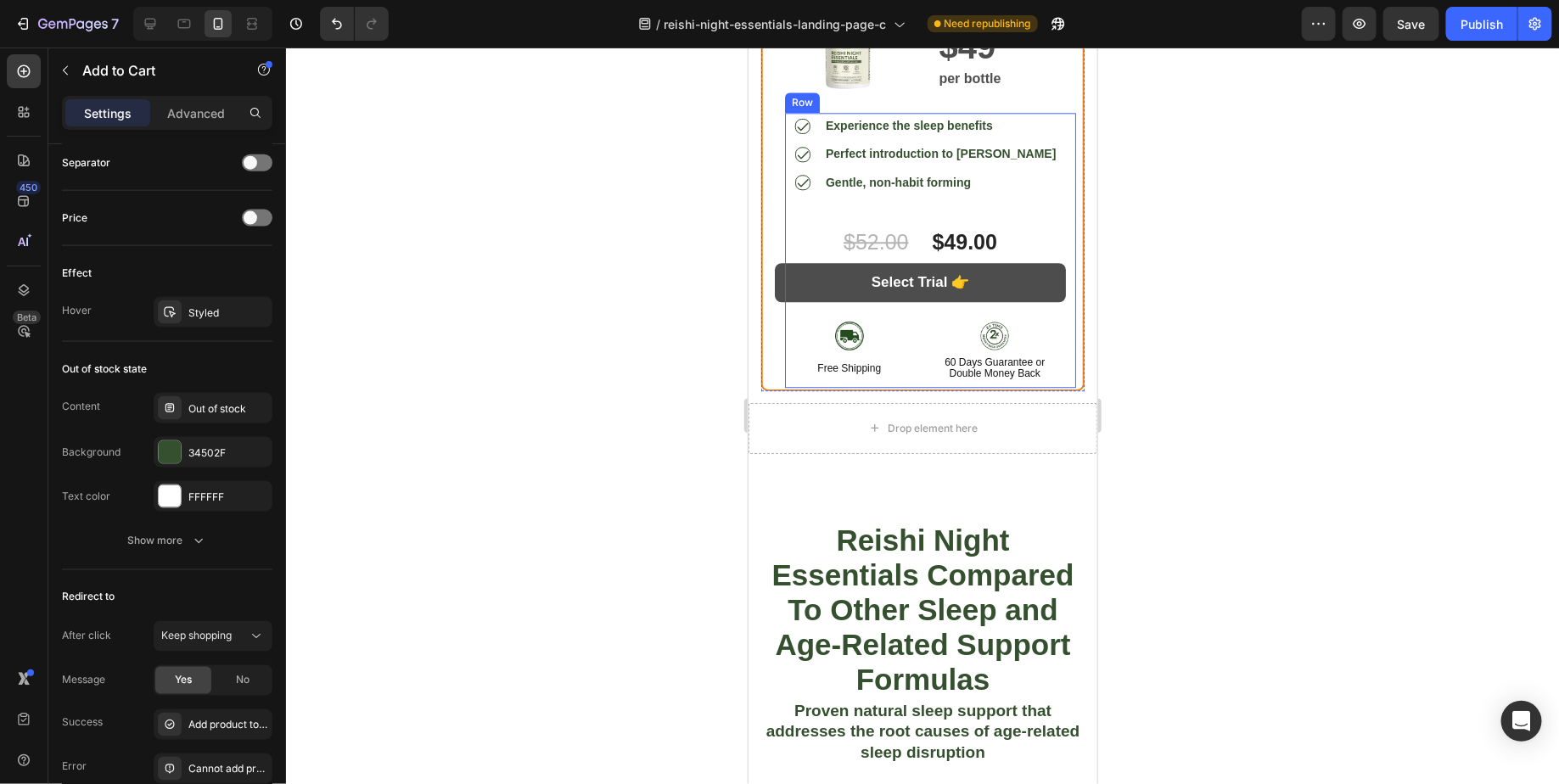
click at [1024, 285] on button "Select Trial 👉" at bounding box center [919, 282] width 292 height 40
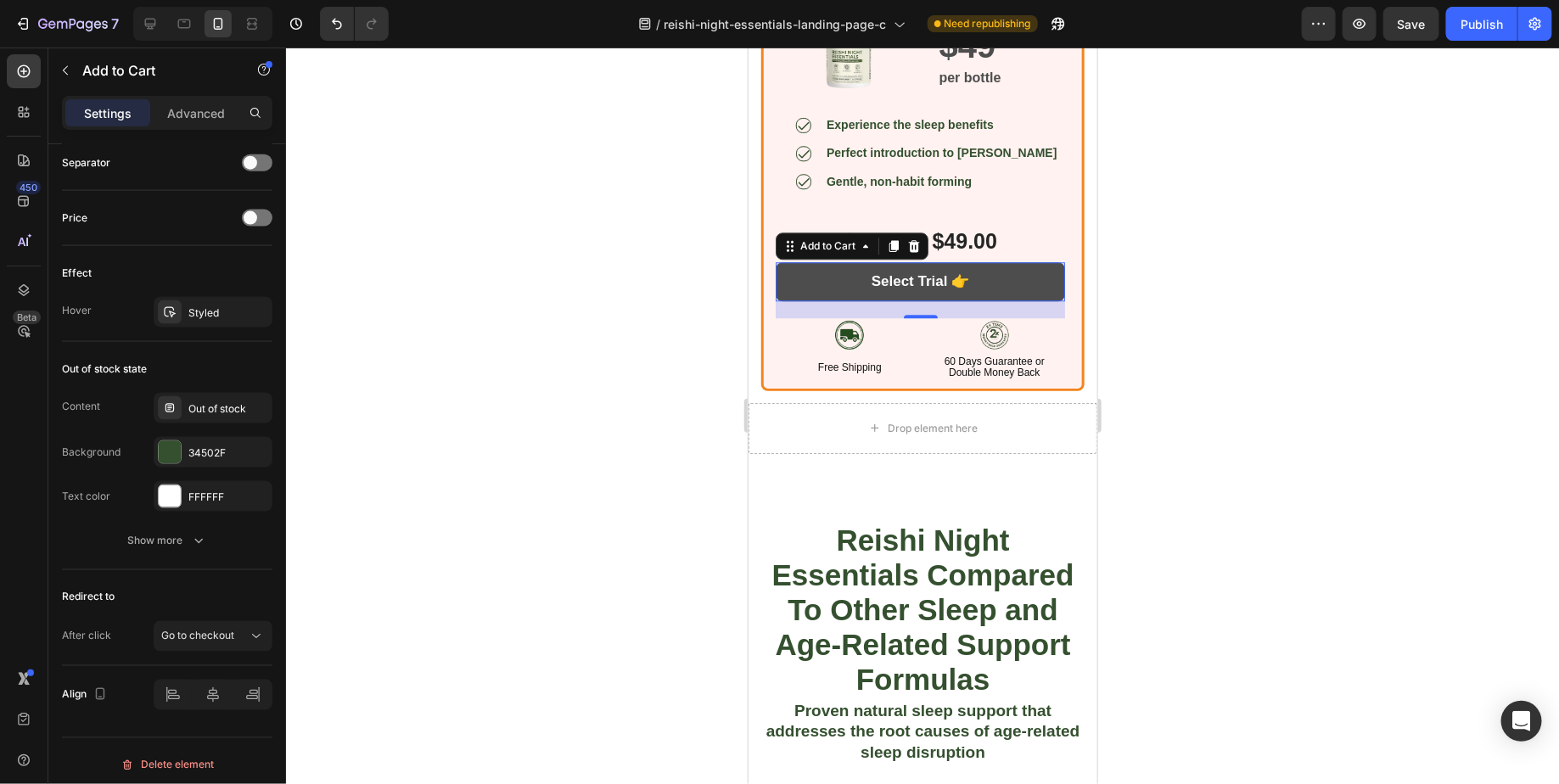
scroll to position [5172, 0]
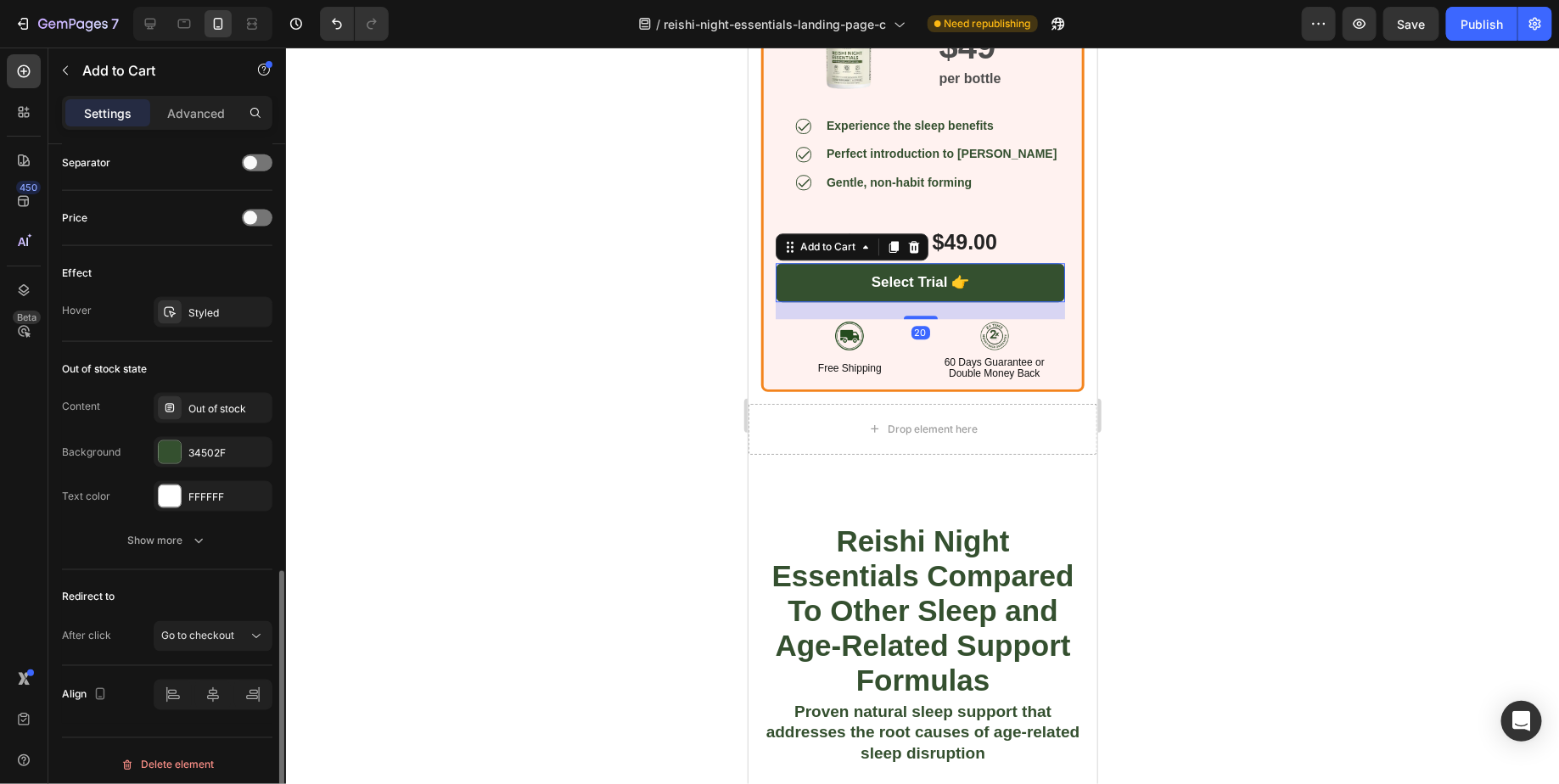
click at [222, 418] on div "Content Out of stock Background 34502F Text color FFFFFF" at bounding box center [167, 451] width 210 height 119
click at [220, 403] on div "Out of stock" at bounding box center [228, 409] width 80 height 16
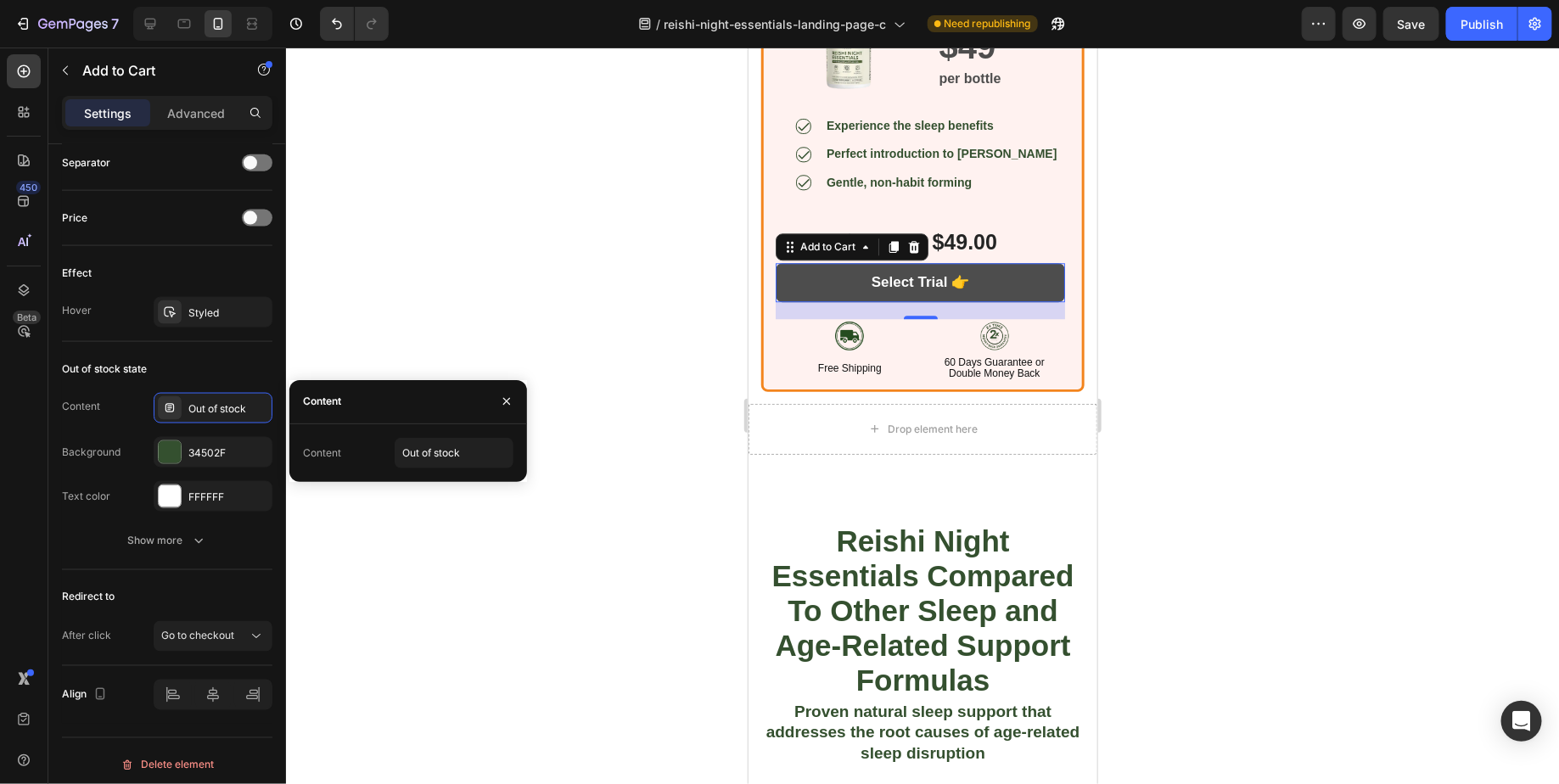
click at [1030, 273] on button "Select Trial 👉" at bounding box center [919, 282] width 290 height 40
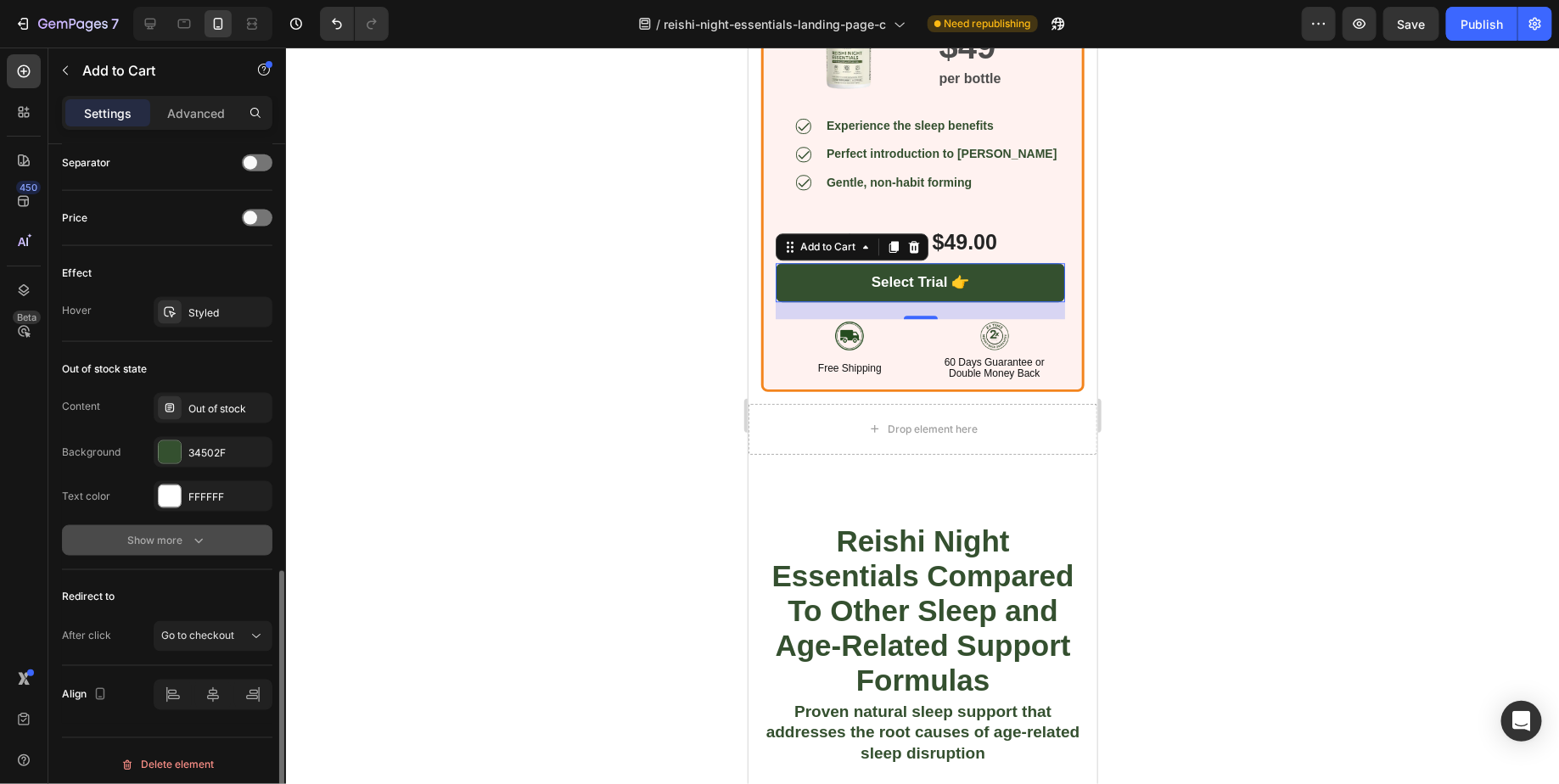
scroll to position [1124, 0]
click at [219, 627] on div "Go to checkout" at bounding box center [212, 635] width 103 height 17
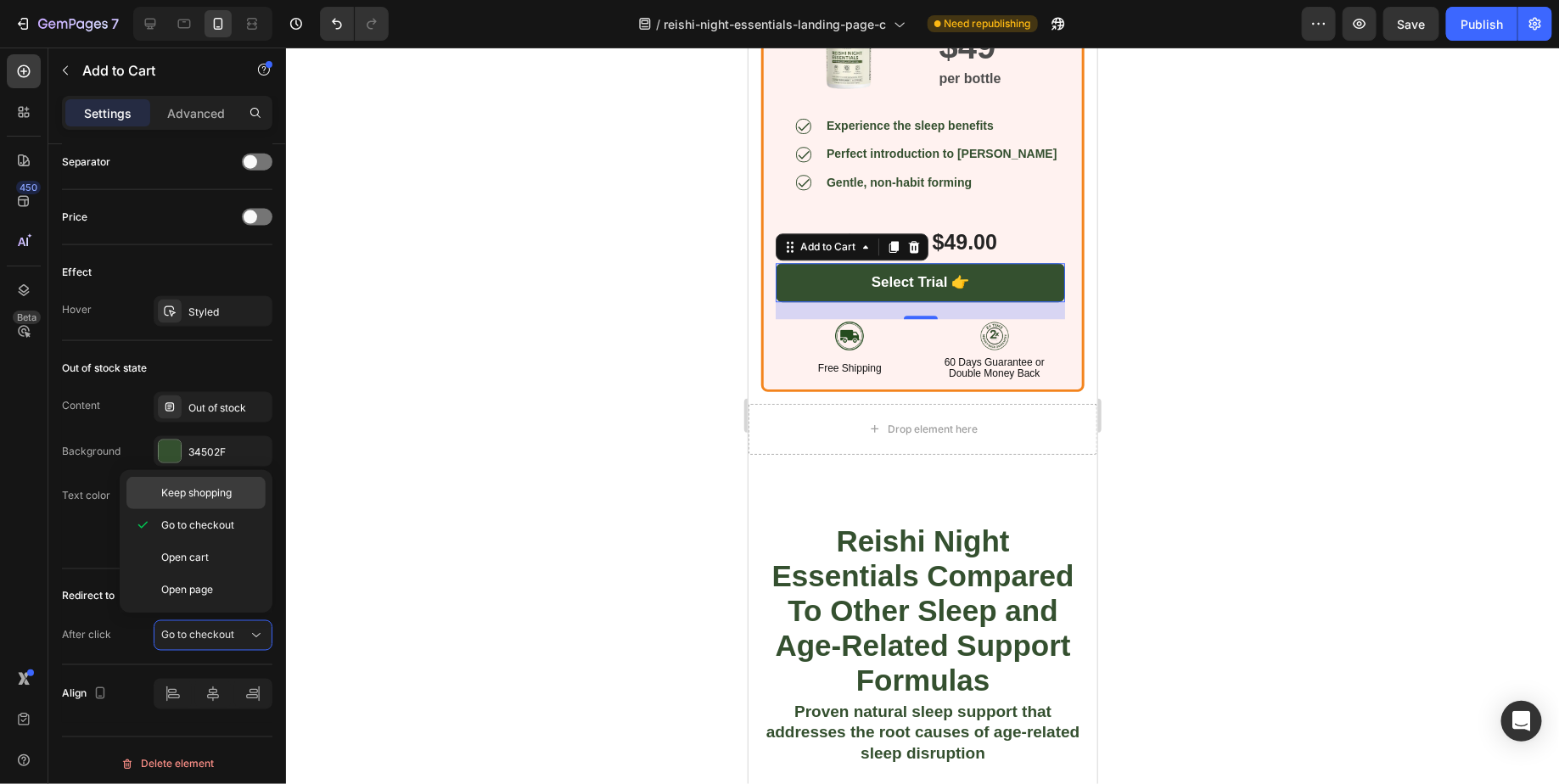
click at [208, 503] on div "Keep shopping" at bounding box center [196, 493] width 139 height 32
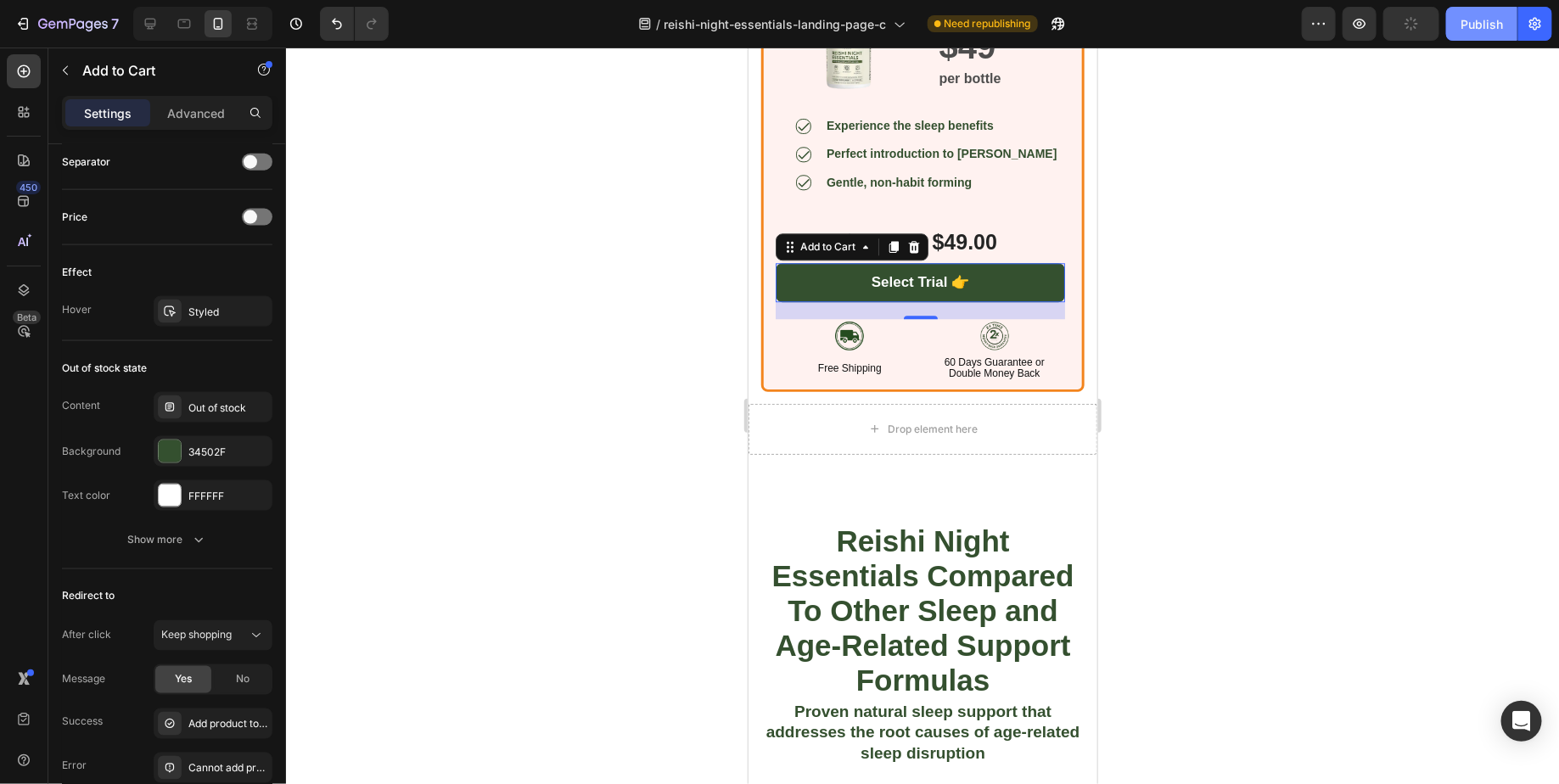
click at [1485, 29] on div "Publish" at bounding box center [1481, 25] width 42 height 18
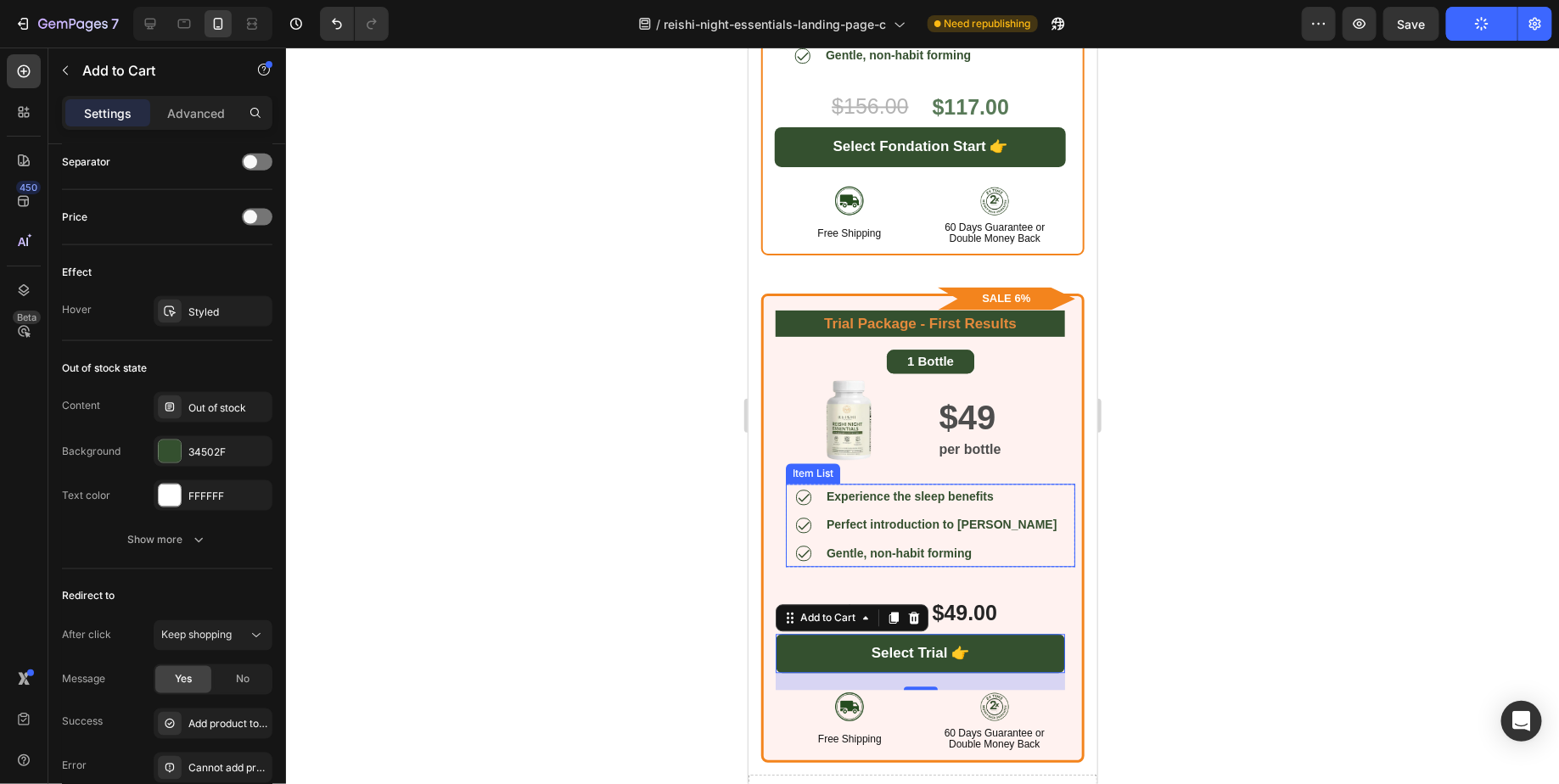
scroll to position [4803, 0]
